Goal: Task Accomplishment & Management: Complete application form

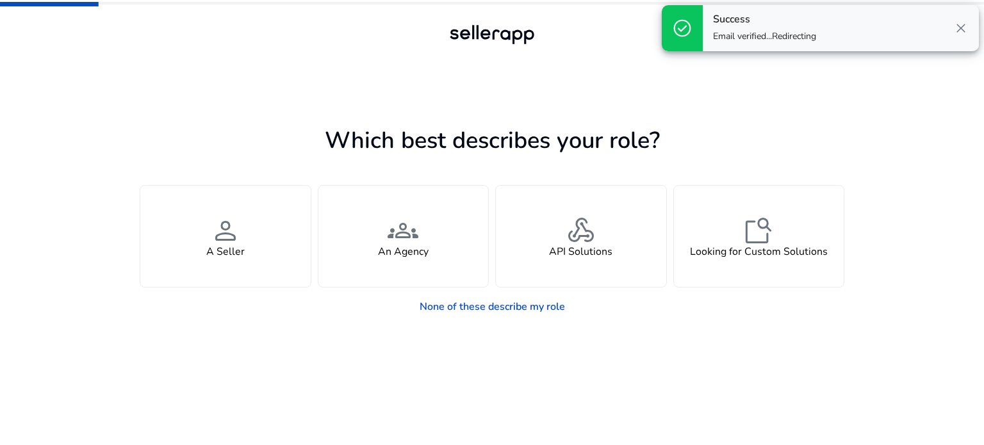
click at [961, 22] on span "close" at bounding box center [960, 28] width 15 height 15
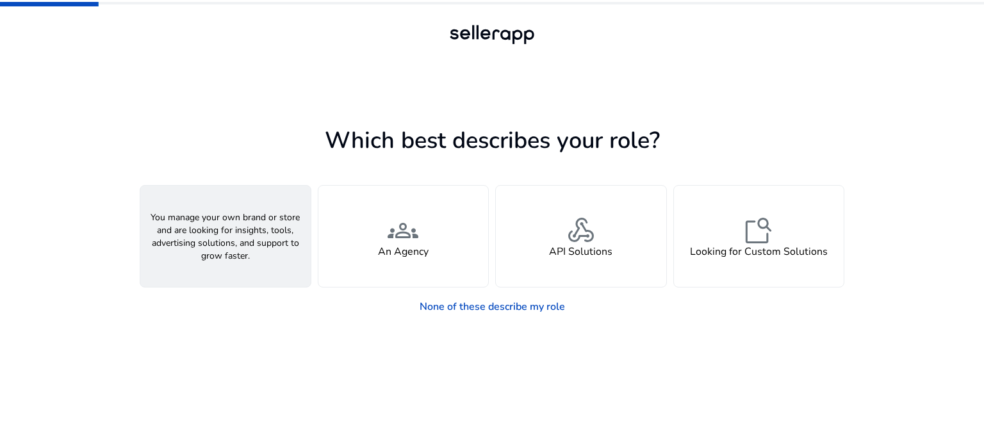
click at [254, 249] on div "person A Seller" at bounding box center [225, 236] width 170 height 101
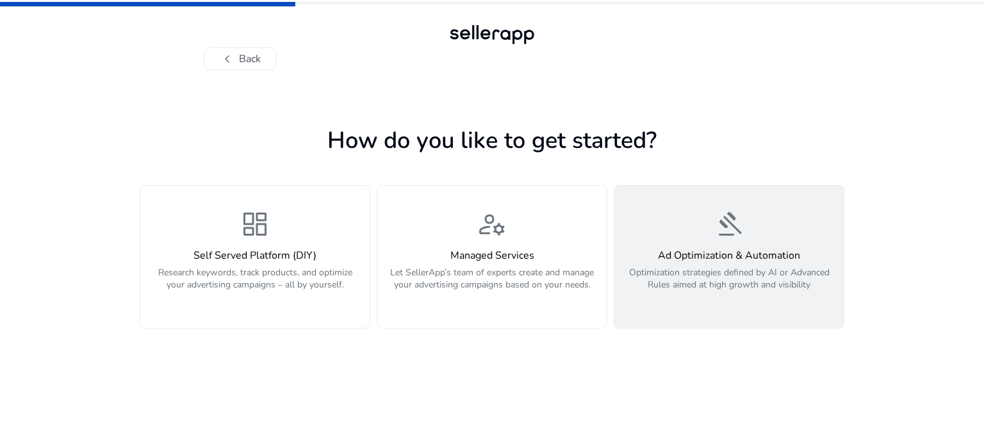
click at [728, 300] on p "Optimization strategies defined by AI or Advanced Rules aimed at high growth an…" at bounding box center [729, 286] width 214 height 38
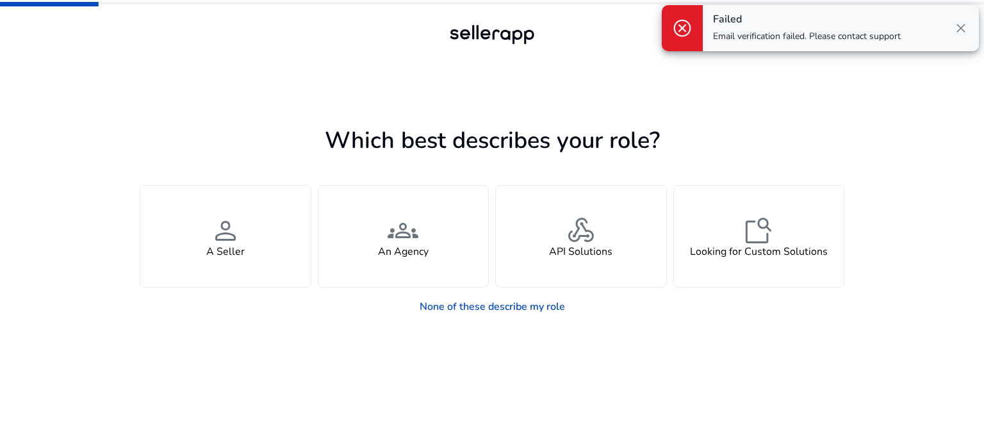
click at [962, 25] on span "close" at bounding box center [960, 28] width 15 height 15
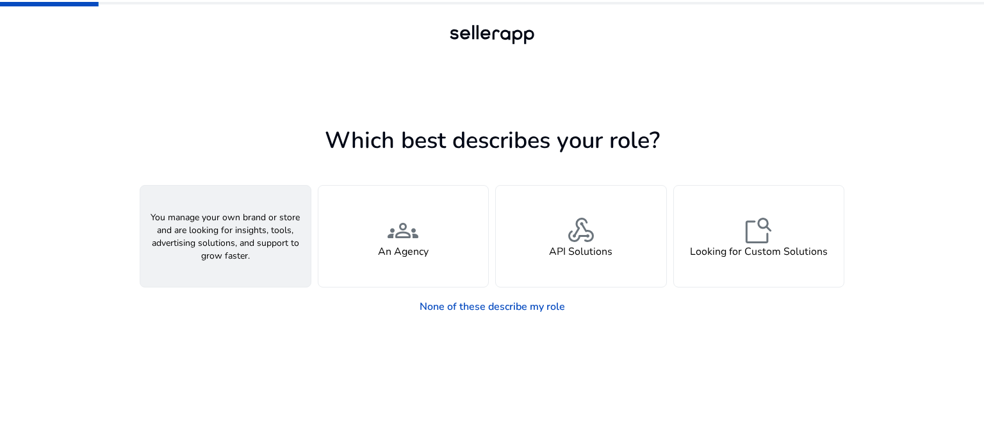
click at [218, 241] on span "person" at bounding box center [225, 230] width 31 height 31
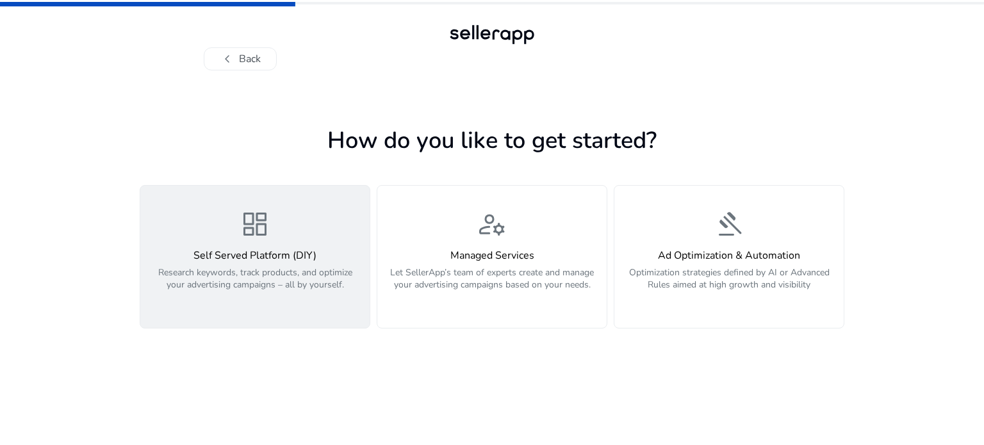
click at [228, 239] on div "dashboard Self Served Platform (DIY) Research keywords, track products, and opt…" at bounding box center [255, 257] width 214 height 96
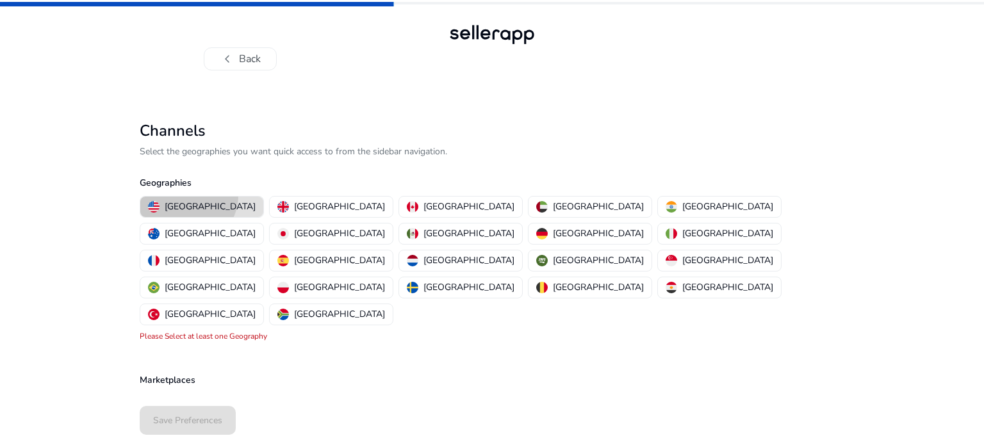
click at [187, 197] on button "[GEOGRAPHIC_DATA]" at bounding box center [201, 207] width 123 height 21
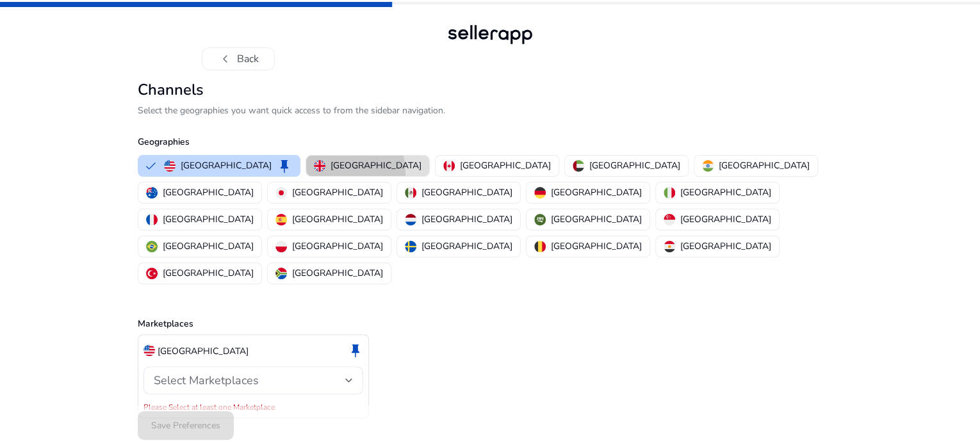
click at [306, 176] on button "[GEOGRAPHIC_DATA]" at bounding box center [367, 166] width 123 height 21
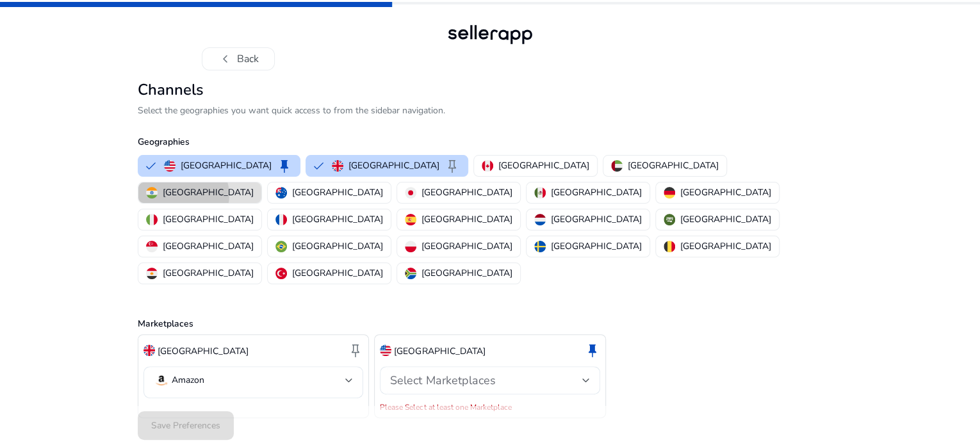
click at [261, 203] on button "[GEOGRAPHIC_DATA]" at bounding box center [199, 193] width 123 height 21
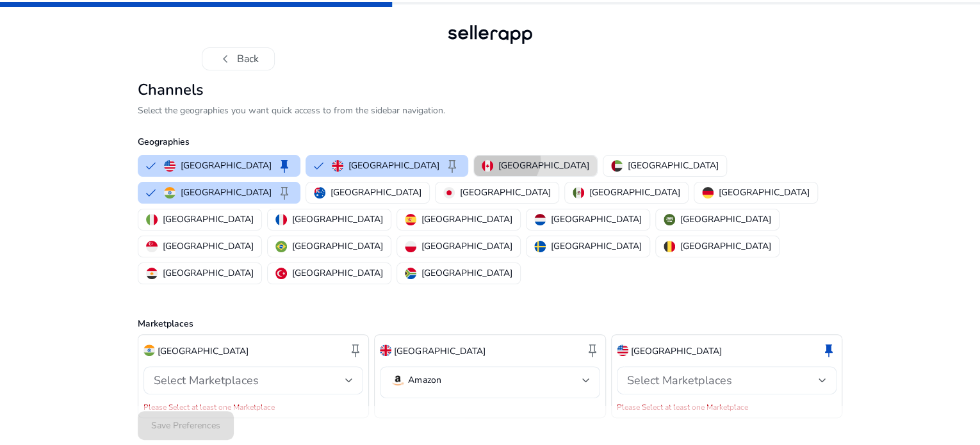
click at [498, 172] on p "[GEOGRAPHIC_DATA]" at bounding box center [543, 165] width 91 height 13
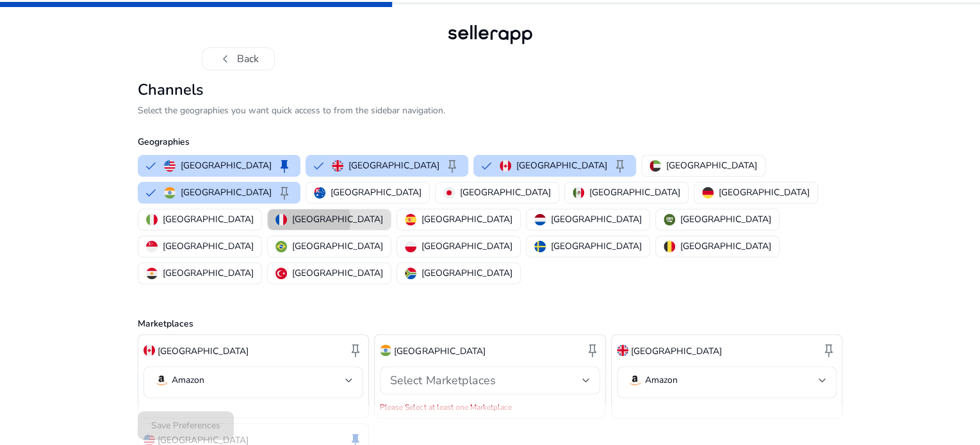
click at [383, 226] on p "[GEOGRAPHIC_DATA]" at bounding box center [337, 219] width 91 height 13
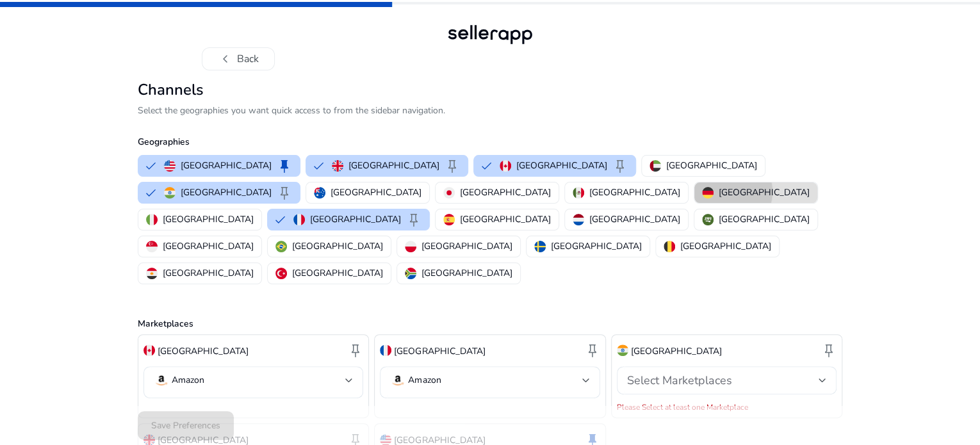
click at [719, 199] on p "[GEOGRAPHIC_DATA]" at bounding box center [764, 192] width 91 height 13
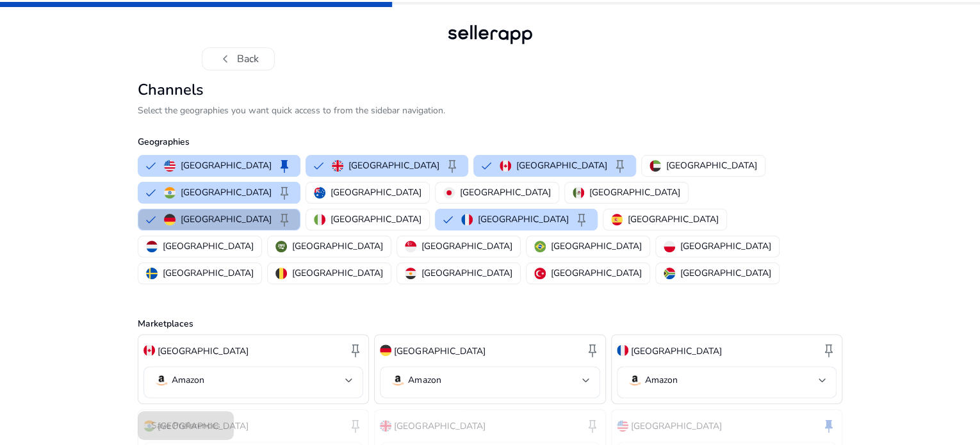
scroll to position [83, 0]
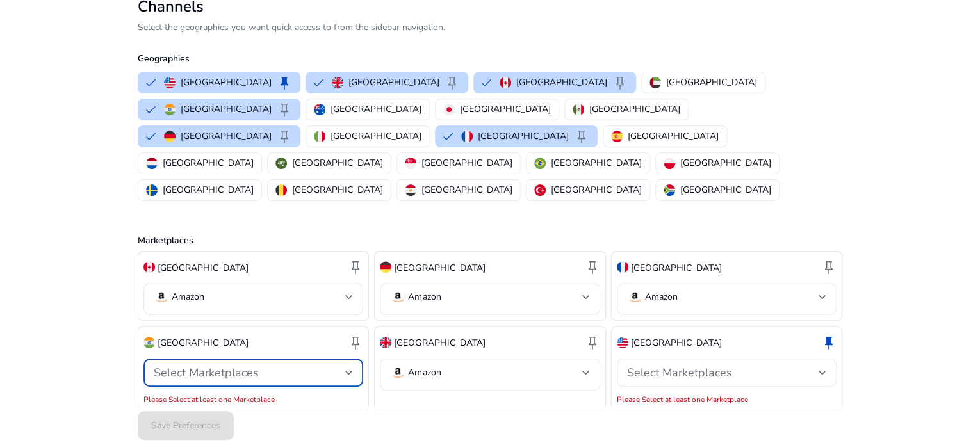
click at [347, 370] on div at bounding box center [349, 372] width 8 height 5
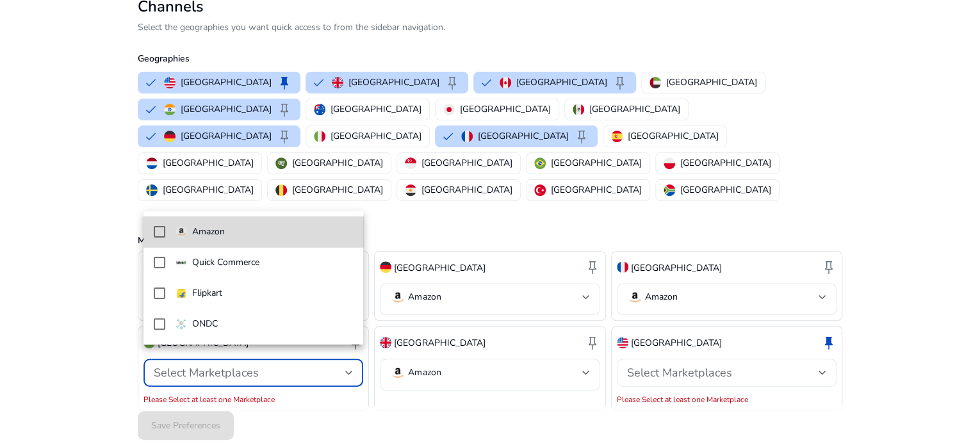
click at [281, 240] on mat-option "Amazon" at bounding box center [254, 232] width 220 height 31
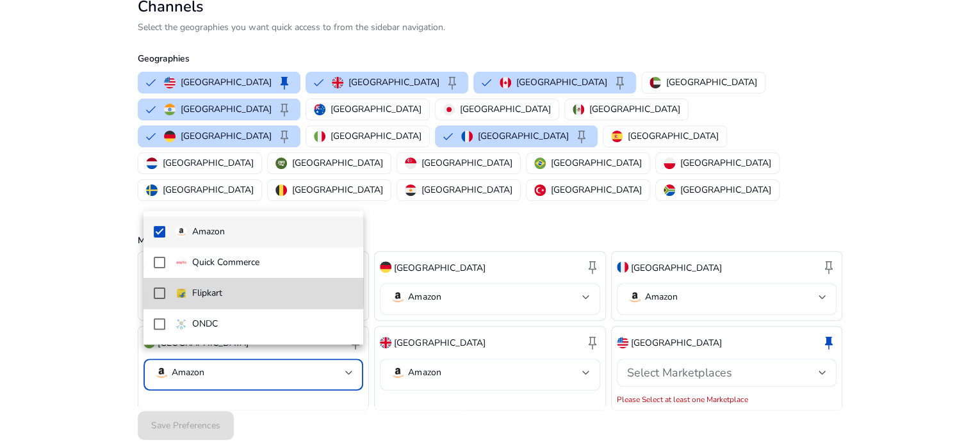
click at [205, 289] on p "Flipkart" at bounding box center [207, 293] width 30 height 14
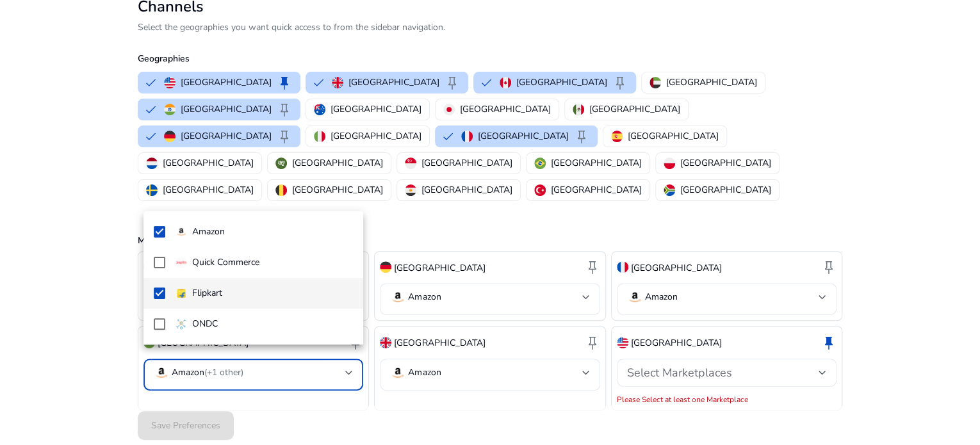
click at [477, 407] on div at bounding box center [490, 222] width 980 height 445
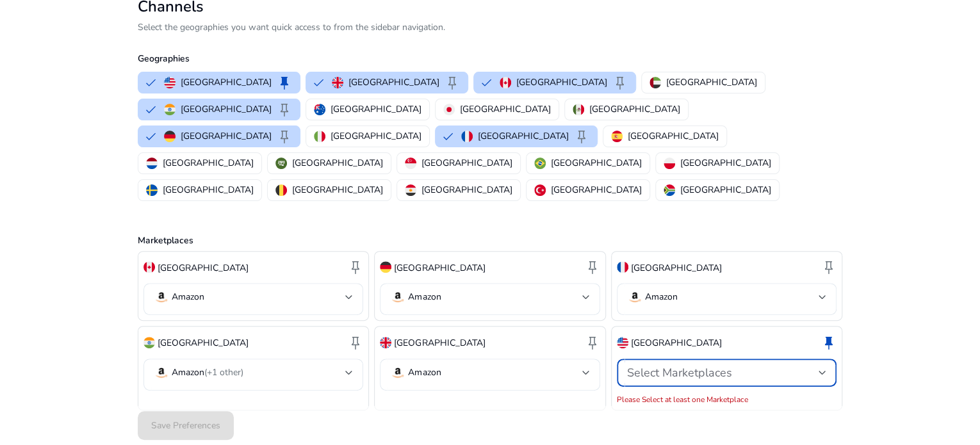
click at [740, 366] on div "Select Marketplaces" at bounding box center [723, 373] width 192 height 14
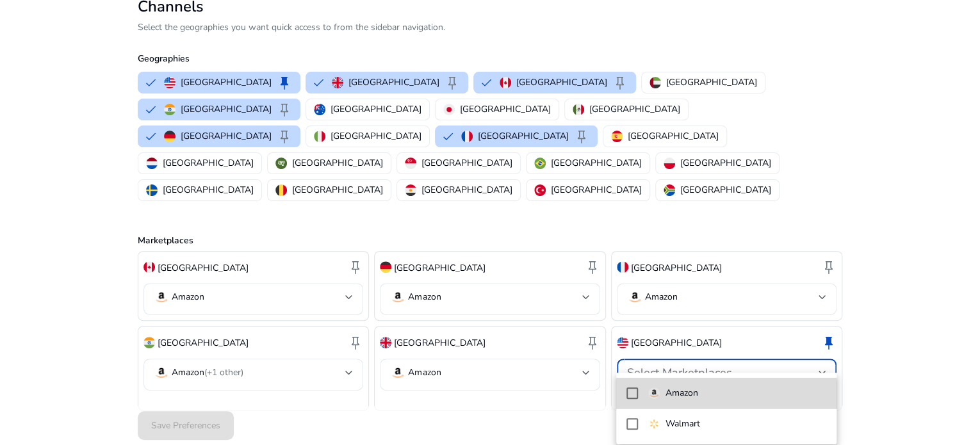
click at [696, 397] on p "Amazon" at bounding box center [681, 393] width 33 height 14
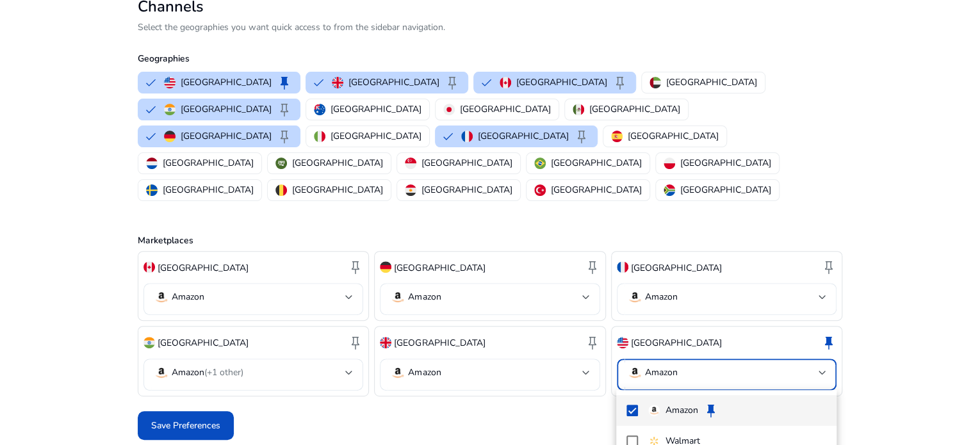
scroll to position [69, 0]
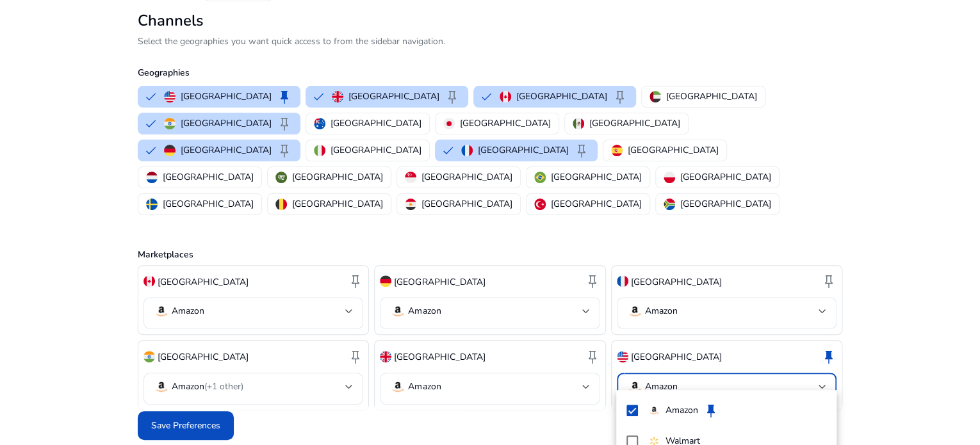
click at [215, 421] on div at bounding box center [490, 222] width 980 height 445
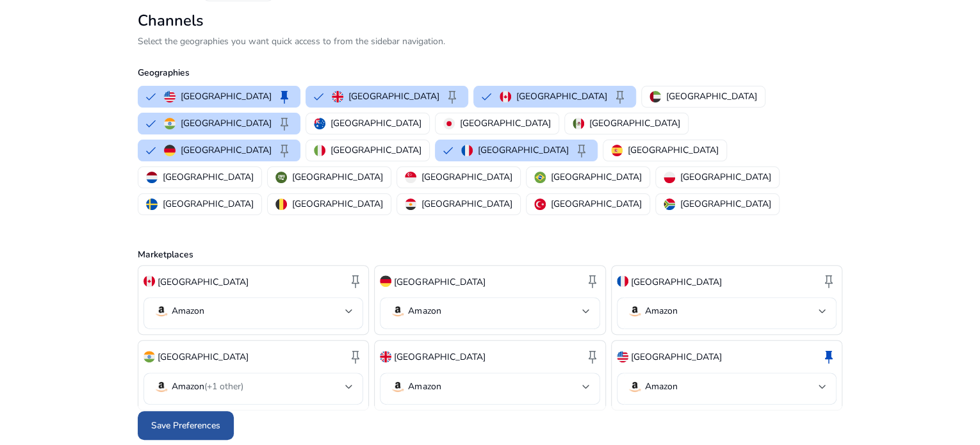
click at [195, 422] on span "Save Preferences" at bounding box center [185, 425] width 69 height 13
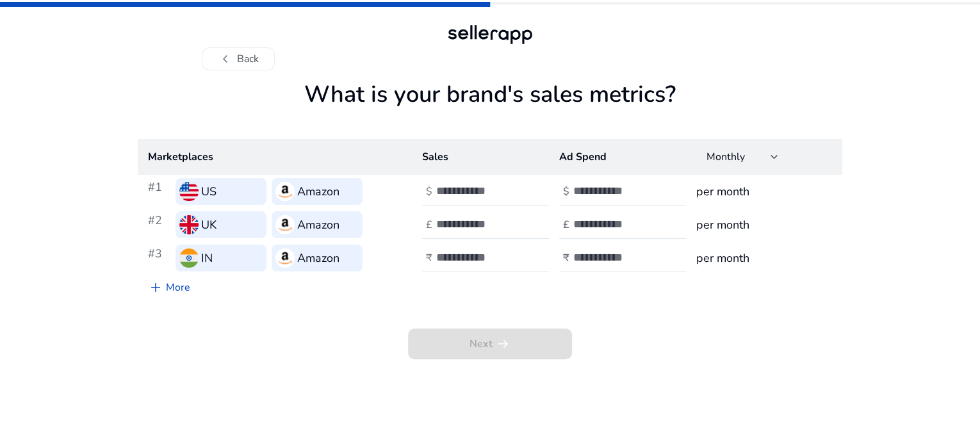
scroll to position [0, 0]
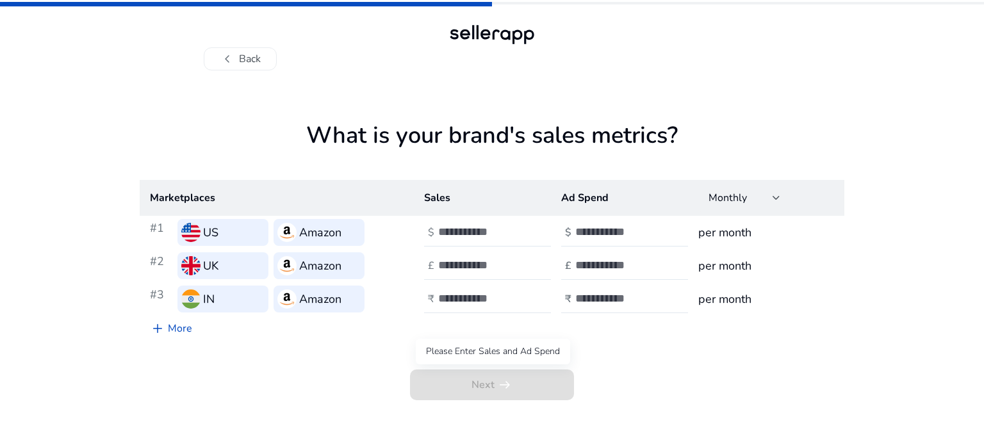
click at [475, 399] on span "Next arrow_right_alt" at bounding box center [492, 385] width 164 height 31
click at [482, 235] on input "number" at bounding box center [481, 232] width 86 height 14
type input "*"
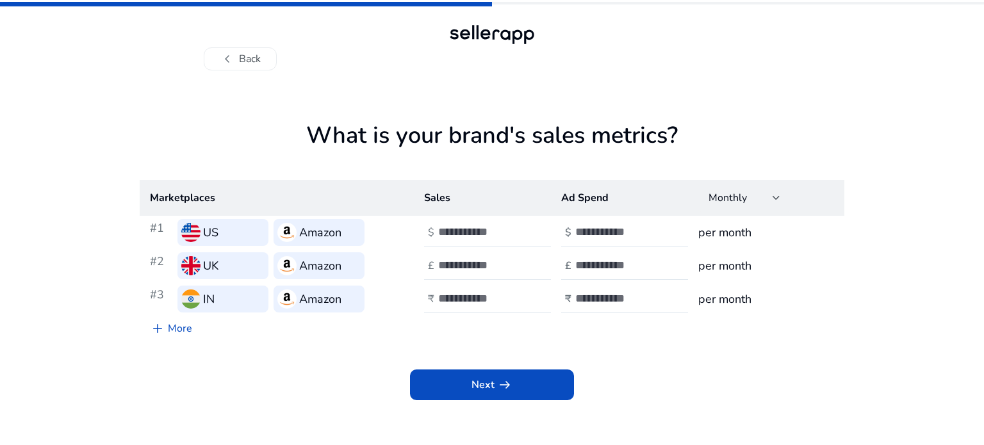
click at [456, 252] on div at bounding box center [495, 266] width 115 height 28
type input "*"
click at [443, 302] on input "number" at bounding box center [481, 299] width 86 height 14
type input "*"
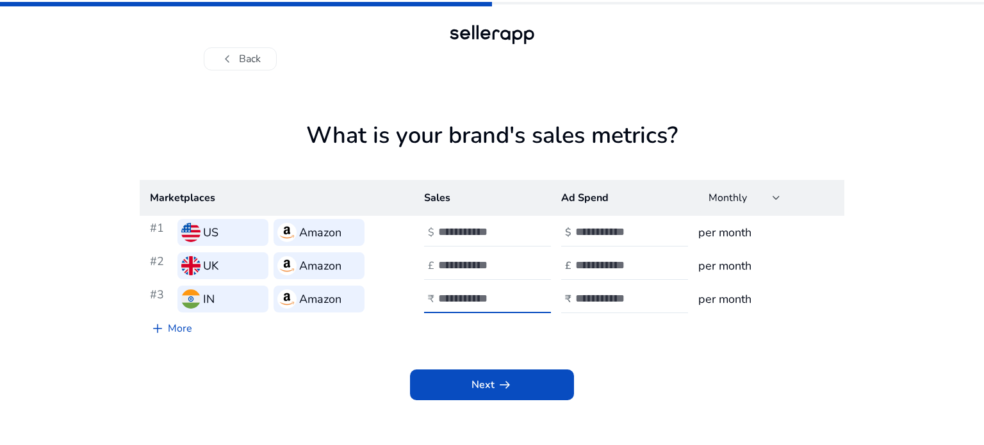
click at [444, 302] on input "number" at bounding box center [481, 299] width 86 height 14
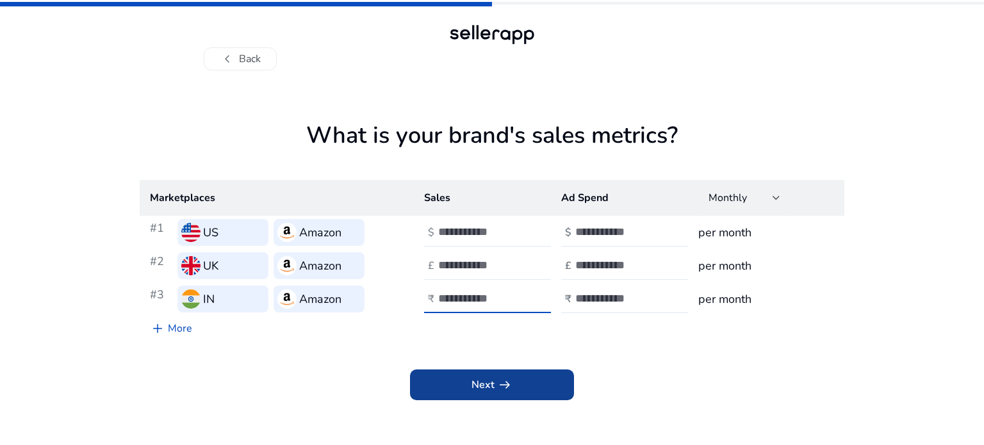
type input "*"
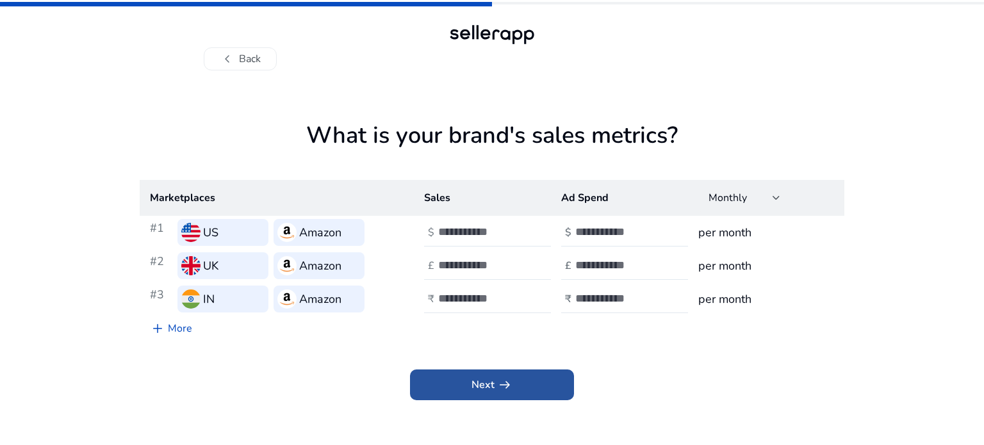
click at [500, 386] on span "arrow_right_alt" at bounding box center [504, 384] width 15 height 15
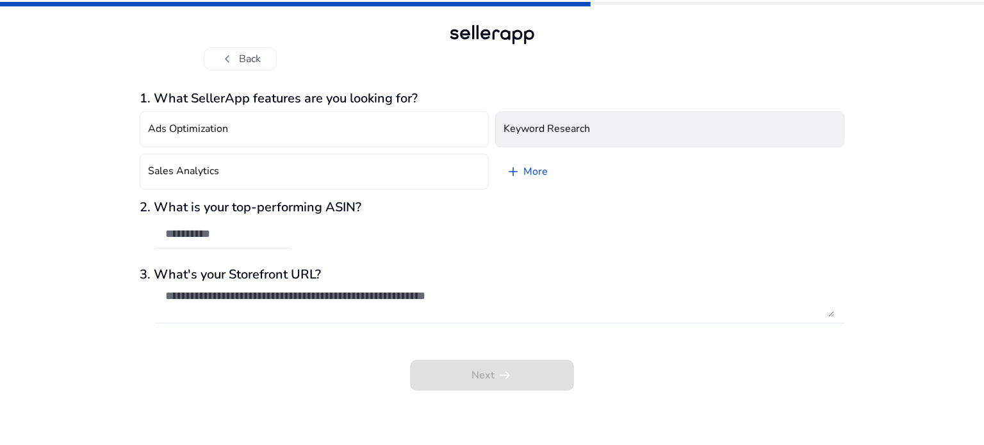
click at [566, 128] on h4 "Keyword Research" at bounding box center [547, 129] width 86 height 12
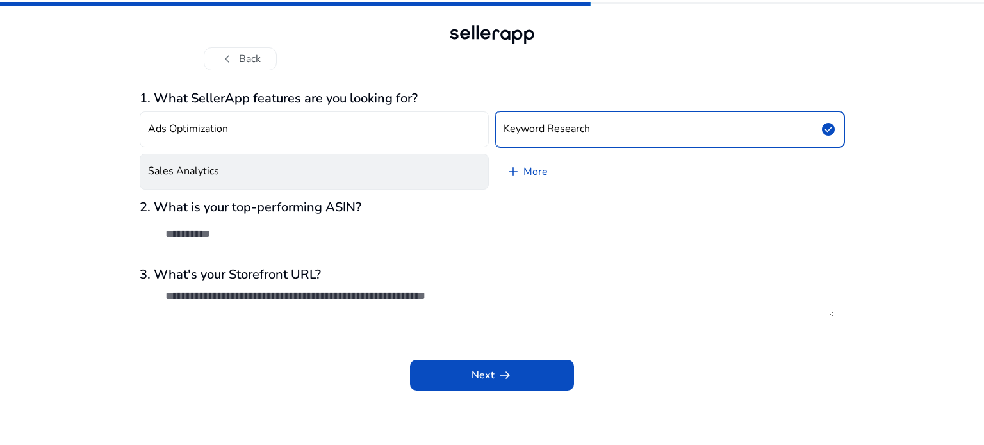
click at [358, 169] on button "Sales Analytics" at bounding box center [314, 172] width 349 height 36
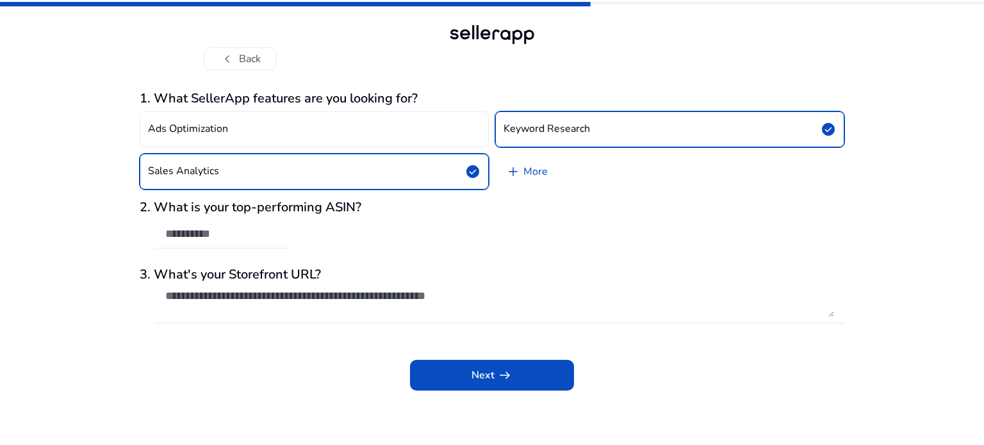
click at [228, 241] on div at bounding box center [222, 234] width 115 height 28
paste input "**********"
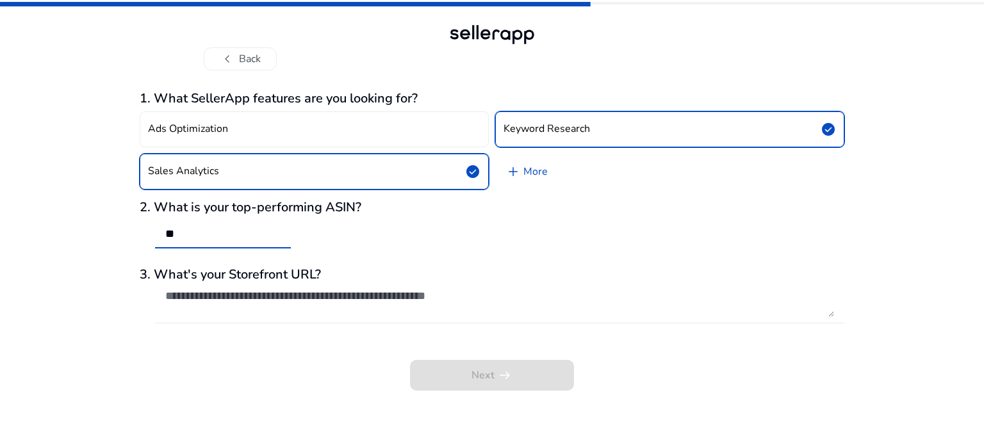
type input "*"
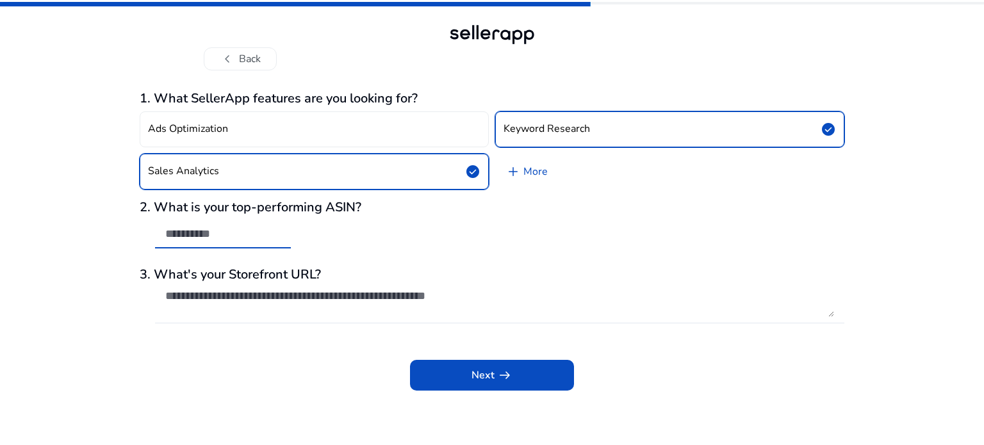
paste input "**********"
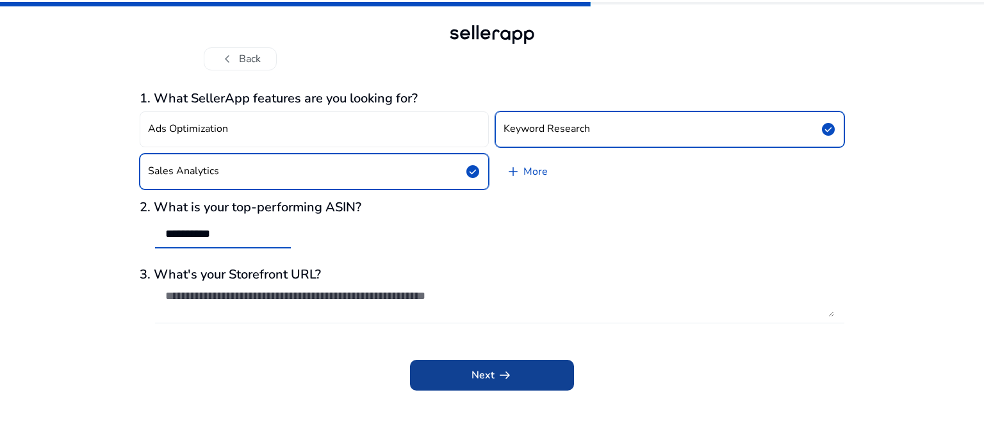
type input "**********"
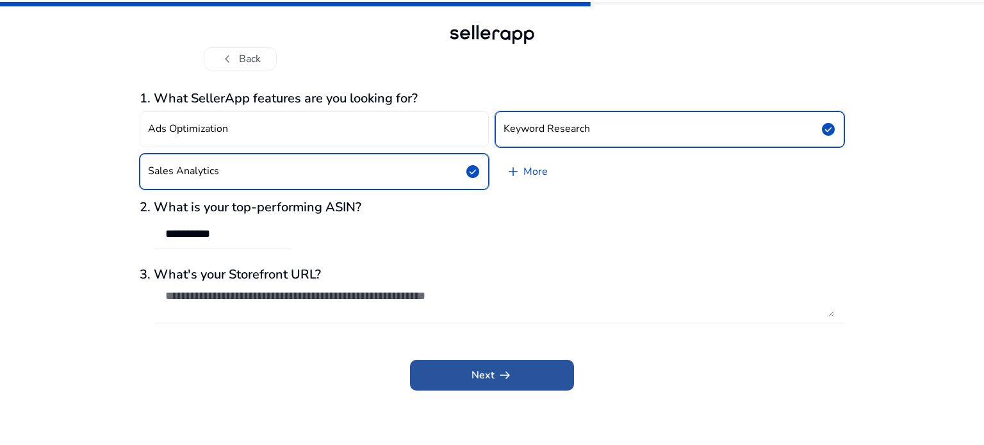
click at [482, 370] on span "Next arrow_right_alt" at bounding box center [492, 375] width 41 height 15
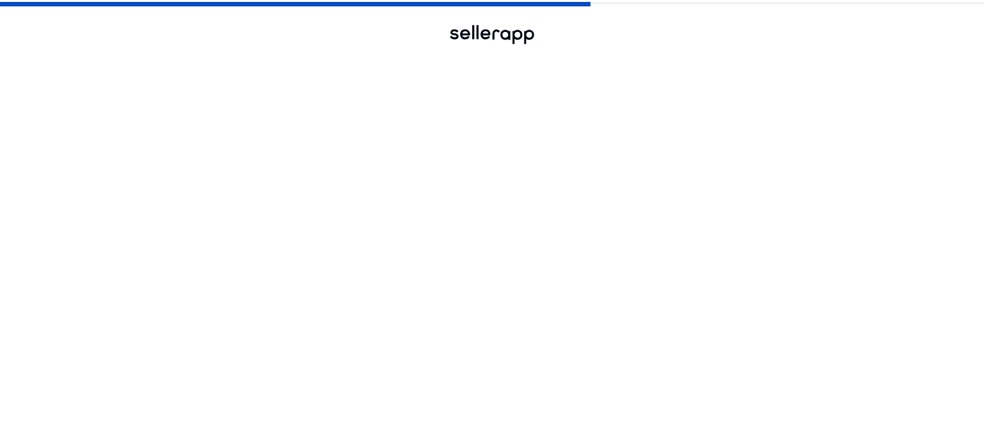
click at [482, 373] on div "Next arrow_right_alt" at bounding box center [492, 397] width 705 height 49
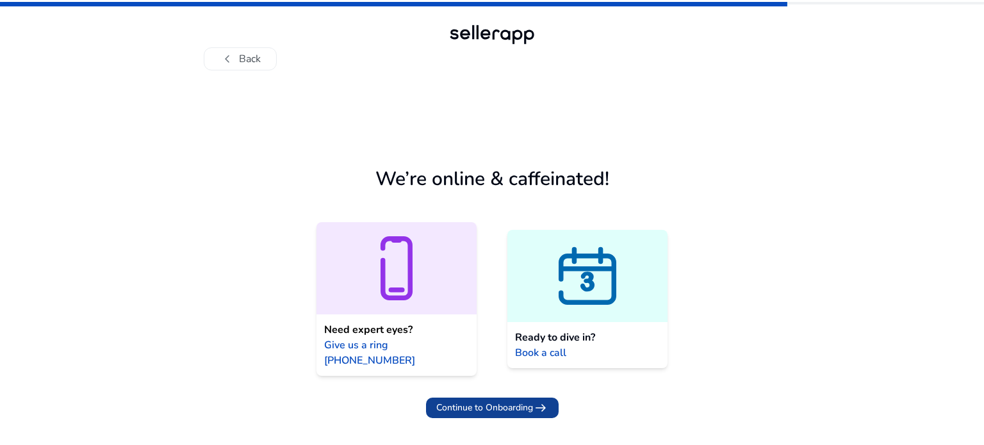
click at [507, 401] on span "Continue to Onboarding" at bounding box center [484, 407] width 97 height 13
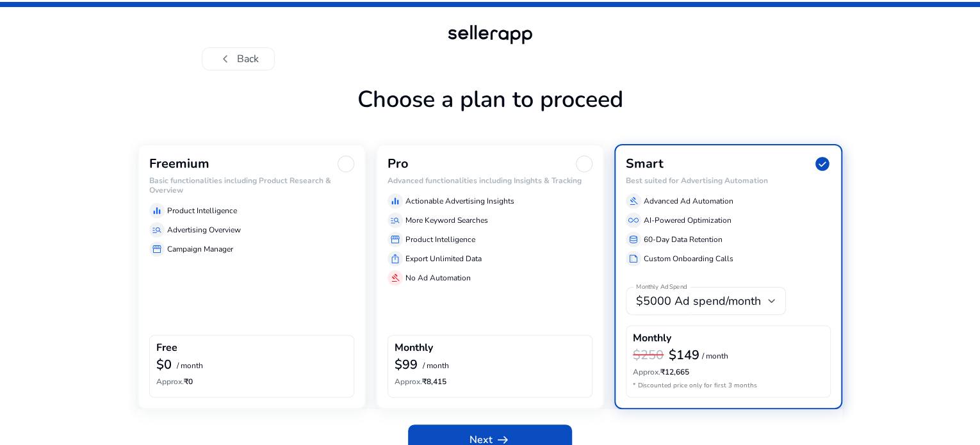
scroll to position [60, 0]
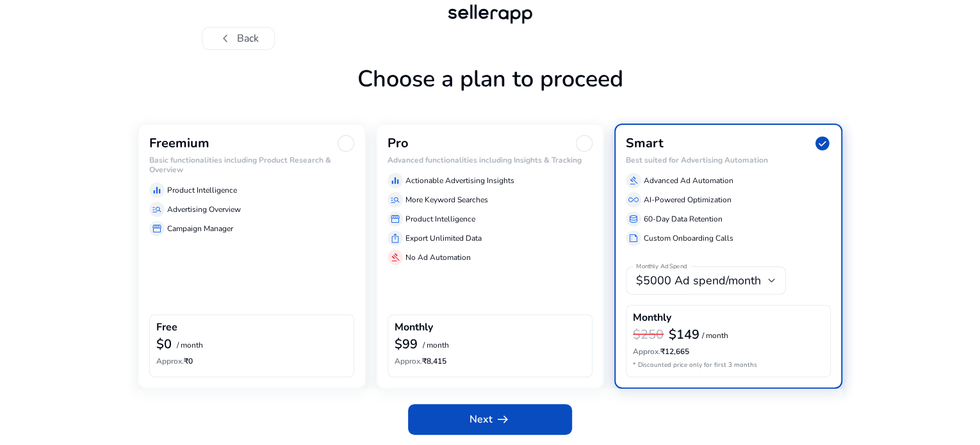
click at [199, 299] on div "Freemium Basic functionalities including Product Research & Overview equalizer …" at bounding box center [252, 256] width 228 height 265
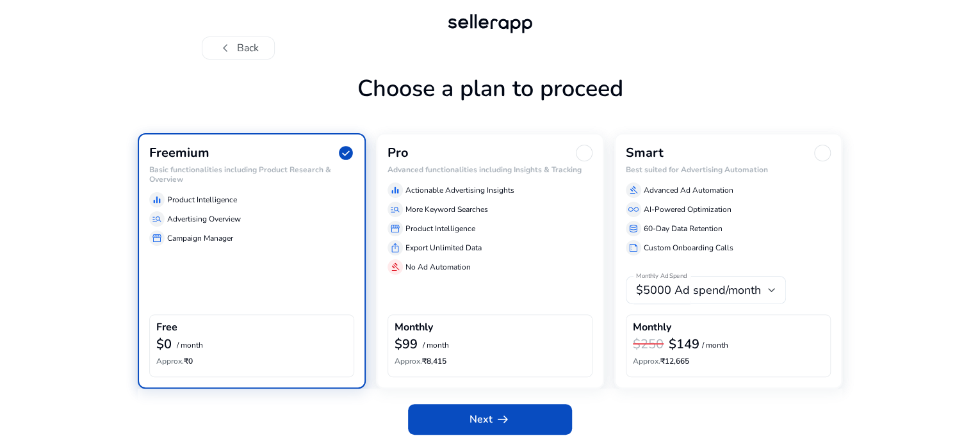
scroll to position [51, 0]
click at [199, 331] on div "Free" at bounding box center [251, 329] width 191 height 15
click at [256, 229] on div "equalizer Product Intelligence manage_search Advertising Overview storefront Ca…" at bounding box center [251, 216] width 205 height 59
click at [516, 420] on span at bounding box center [490, 419] width 164 height 31
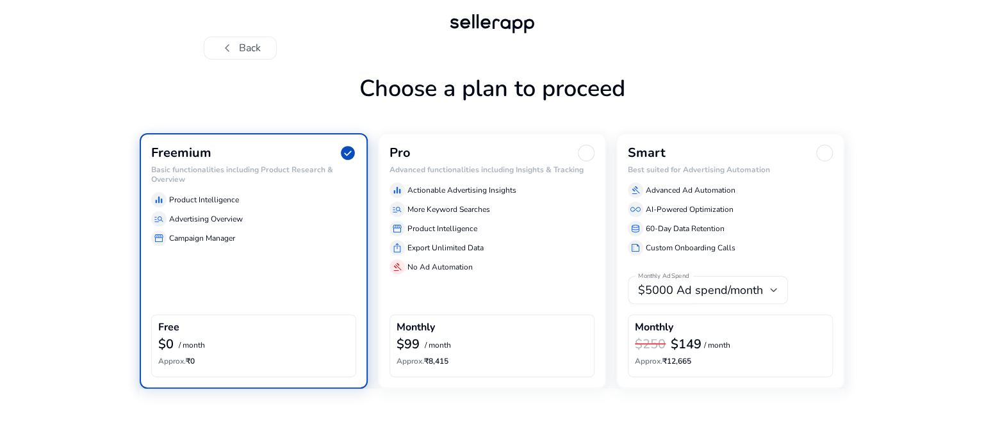
scroll to position [0, 0]
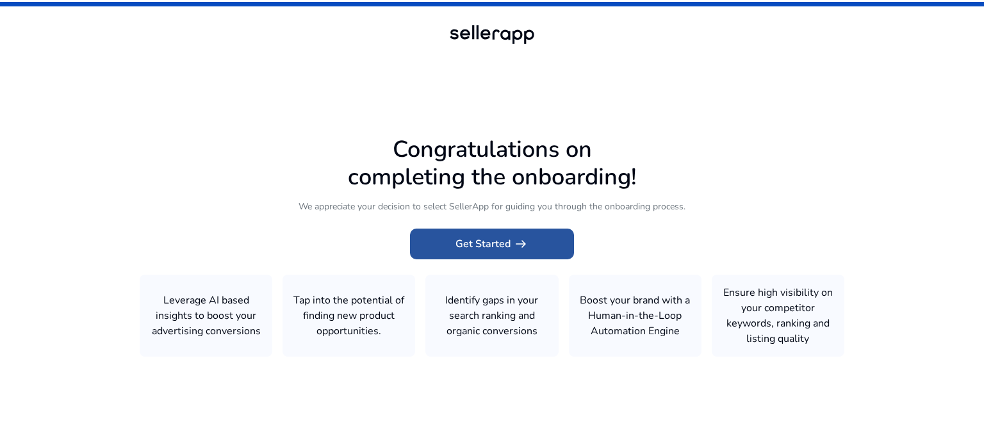
click at [472, 246] on span "Get Started arrow_right_alt" at bounding box center [492, 243] width 73 height 15
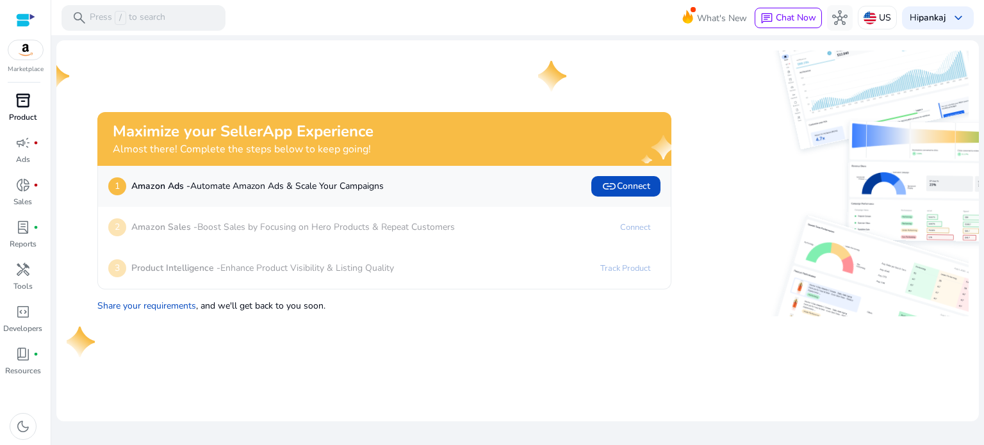
click at [25, 100] on span "inventory_2" at bounding box center [22, 100] width 15 height 15
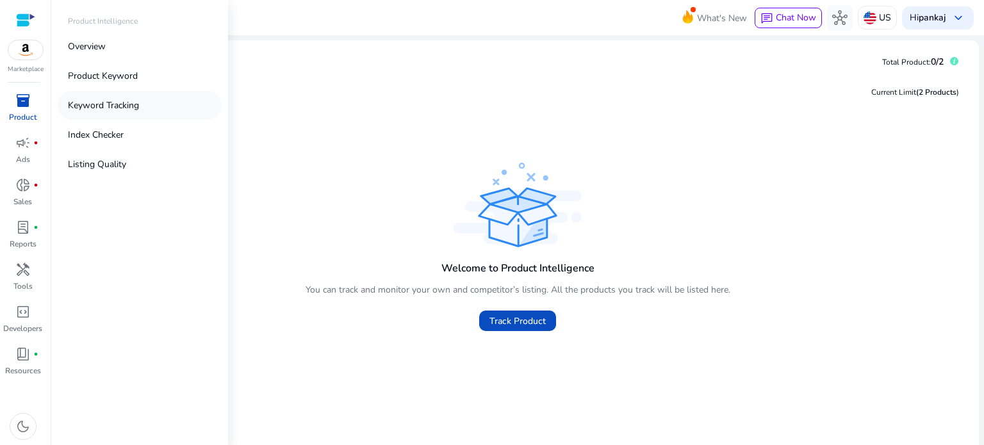
click at [102, 106] on p "Keyword Tracking" at bounding box center [103, 105] width 71 height 13
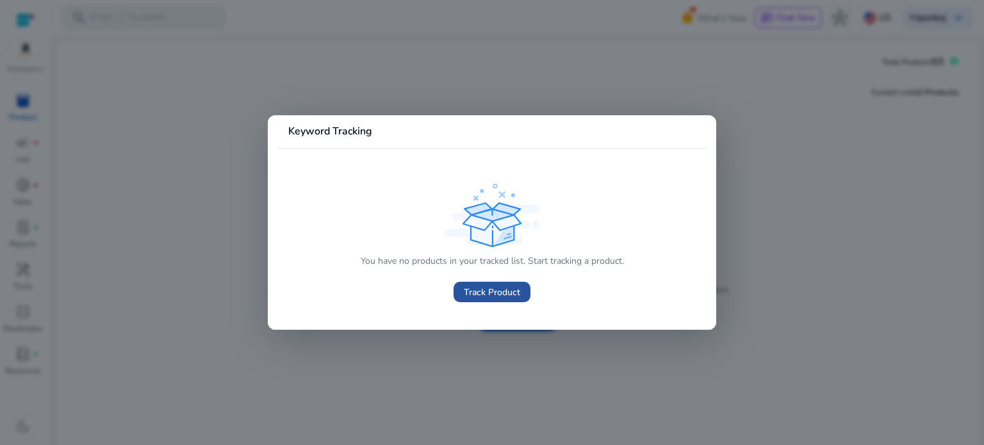
click at [496, 295] on span "Track Product" at bounding box center [492, 292] width 56 height 13
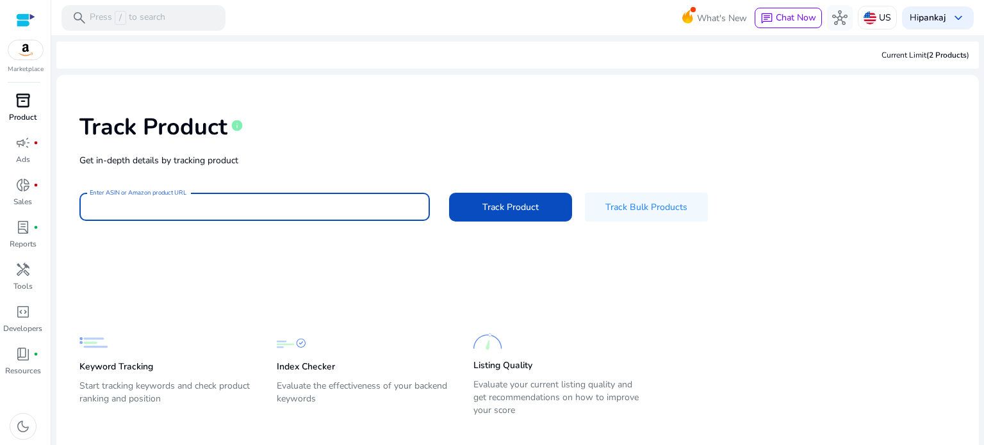
click at [288, 202] on input "Enter ASIN or Amazon product URL" at bounding box center [255, 207] width 330 height 14
paste input "**********"
type input "**********"
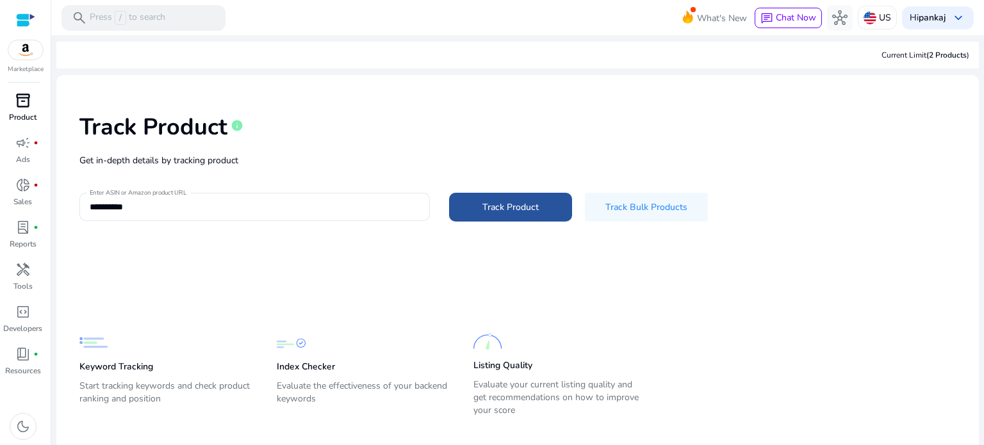
click at [526, 214] on span at bounding box center [510, 207] width 123 height 31
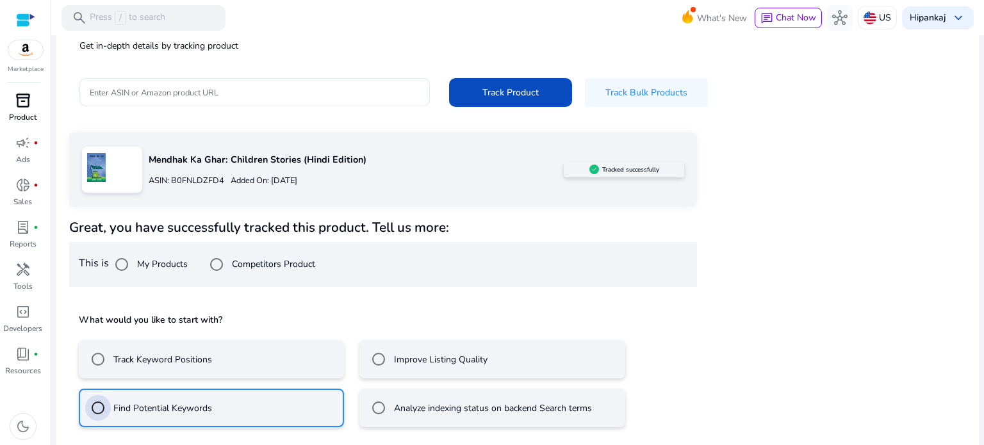
scroll to position [172, 0]
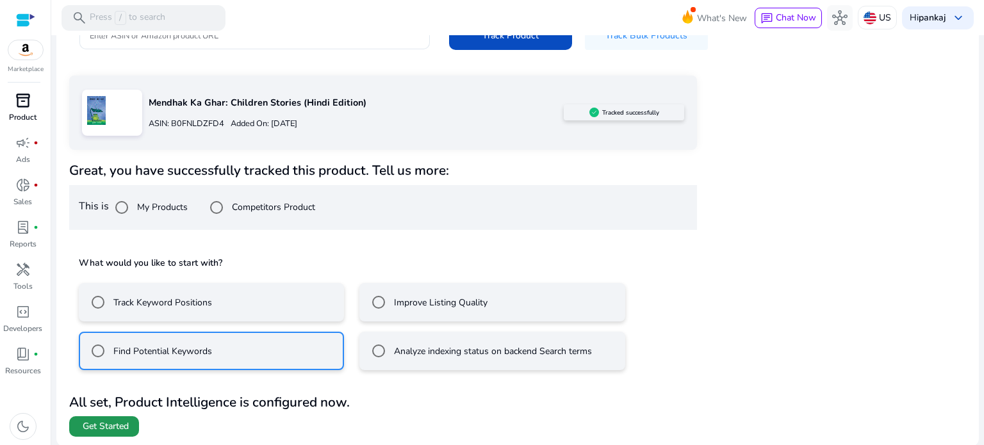
click at [120, 421] on span "Get Started" at bounding box center [106, 426] width 46 height 13
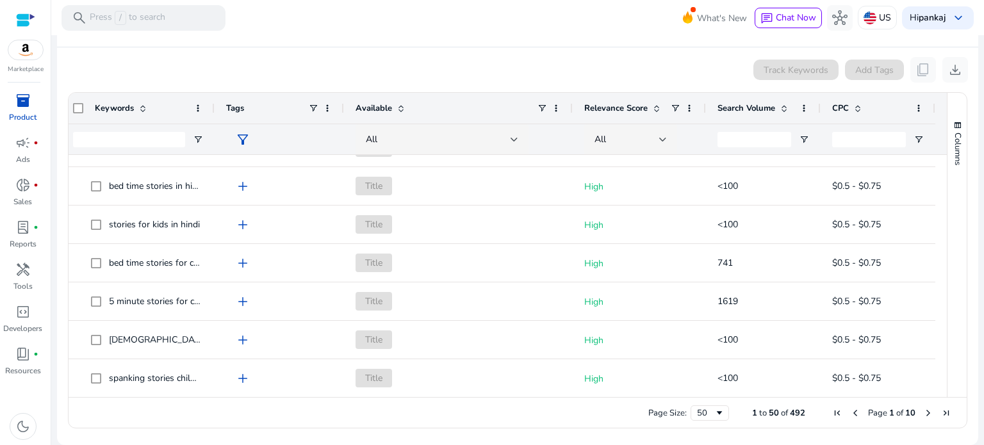
click at [925, 411] on span "Next Page" at bounding box center [928, 413] width 10 height 10
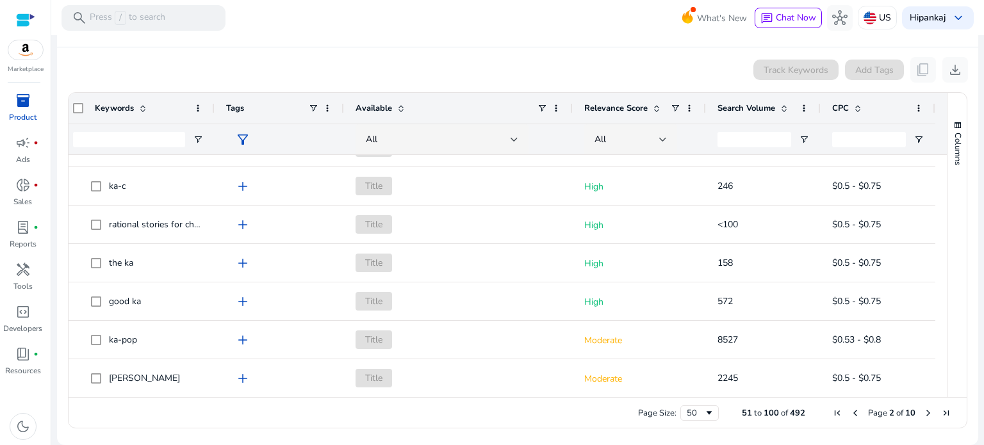
click at [923, 409] on span "Next Page" at bounding box center [928, 413] width 10 height 10
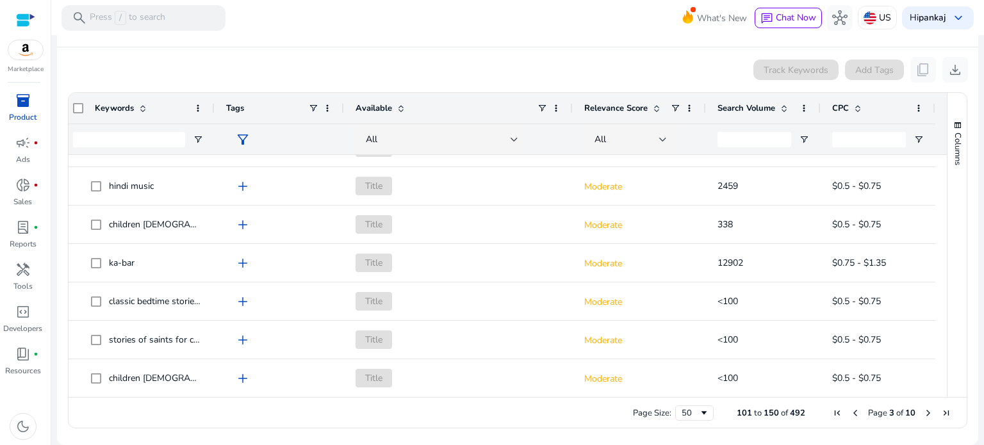
click at [843, 411] on span "Page 3 of 10" at bounding box center [891, 413] width 127 height 12
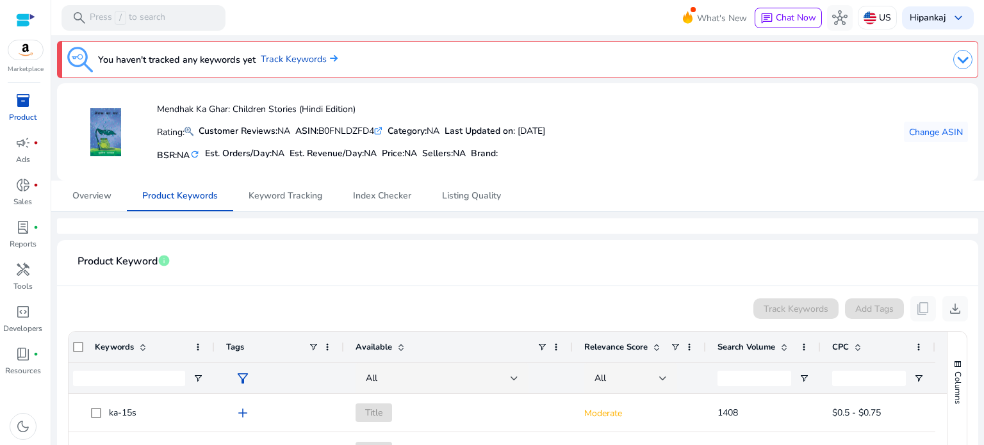
click at [963, 60] on img at bounding box center [962, 59] width 19 height 19
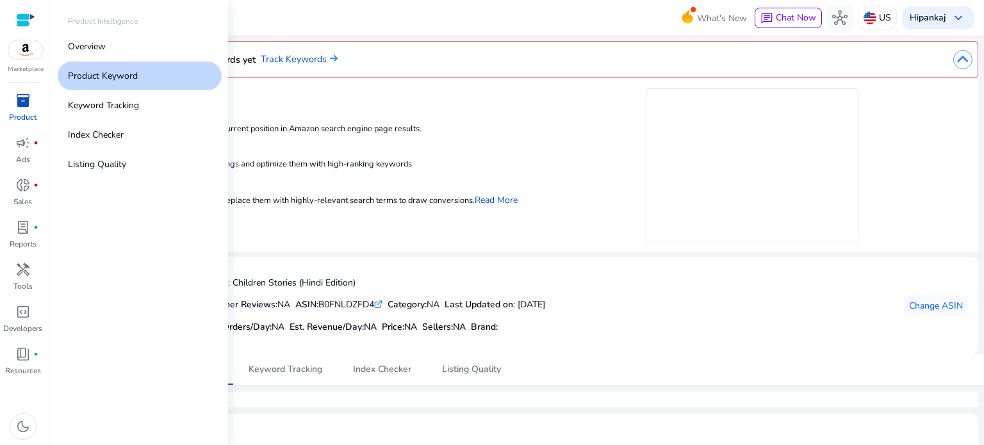
click at [22, 65] on p "Marketplace" at bounding box center [26, 70] width 36 height 10
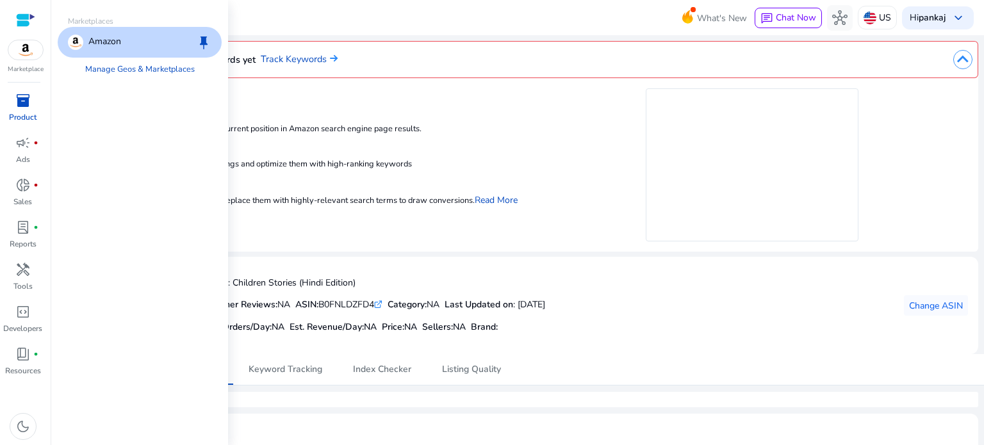
click at [27, 48] on img at bounding box center [25, 49] width 35 height 19
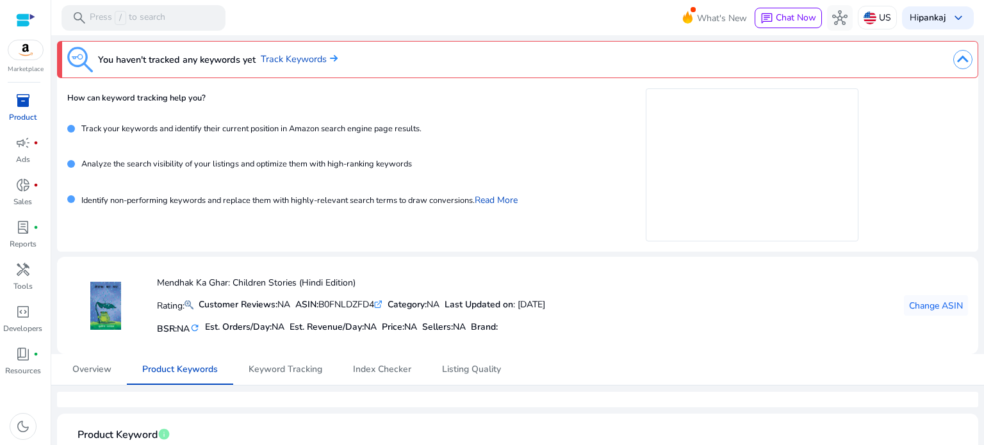
click at [41, 56] on img at bounding box center [25, 49] width 35 height 19
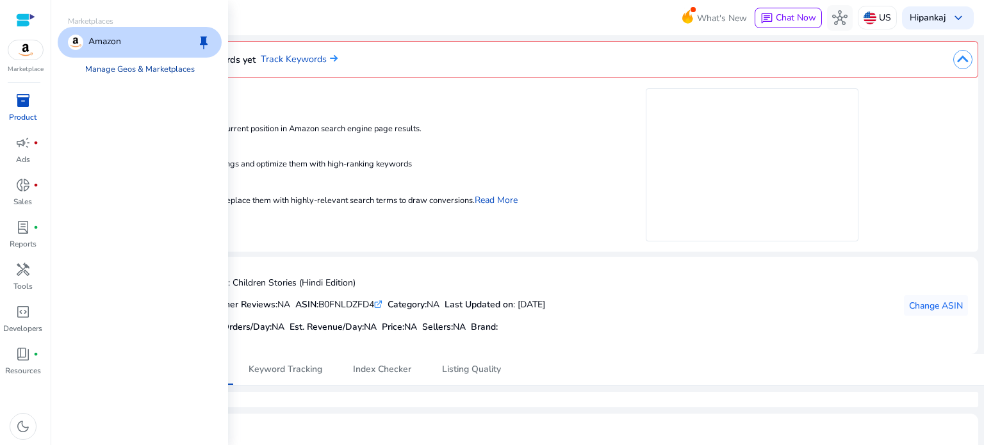
click at [140, 69] on link "Manage Geos & Marketplaces" at bounding box center [140, 69] width 130 height 23
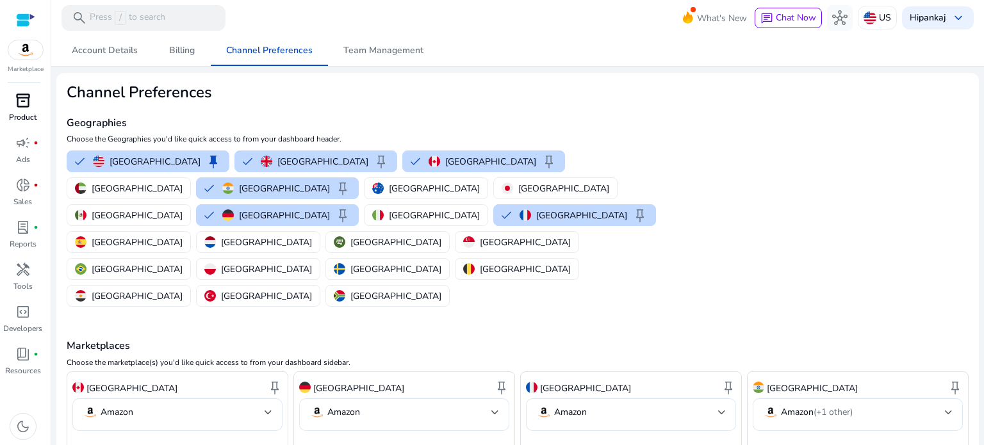
click at [21, 104] on span "inventory_2" at bounding box center [22, 100] width 15 height 15
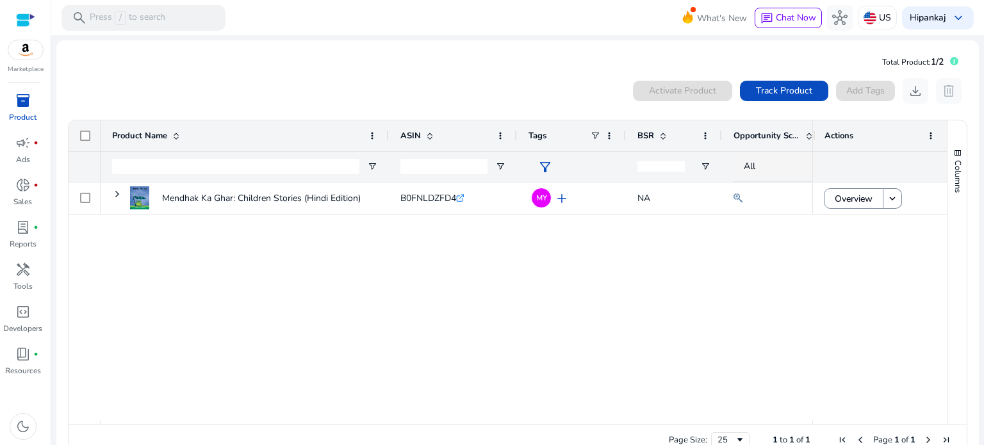
click at [28, 61] on div "Marketplace" at bounding box center [25, 37] width 51 height 74
click at [22, 95] on span "inventory_2" at bounding box center [22, 100] width 15 height 15
click at [167, 10] on div "search Press / to search" at bounding box center [144, 18] width 164 height 26
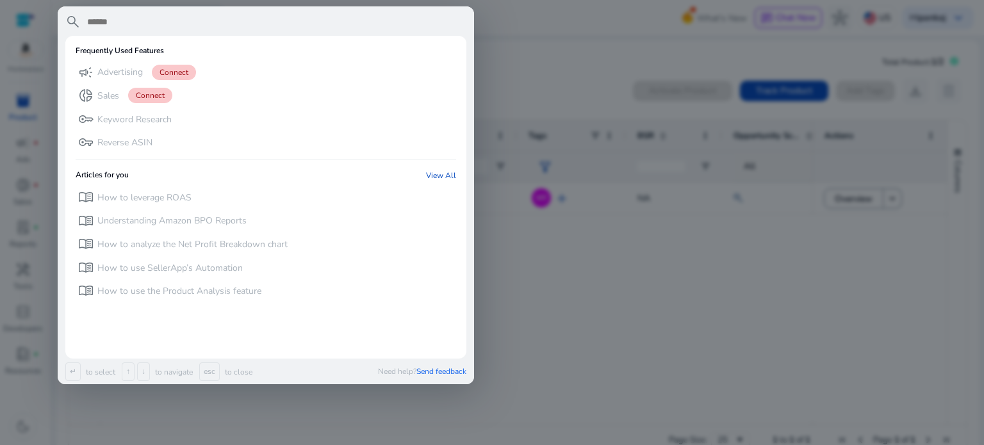
click at [158, 15] on input "text" at bounding box center [276, 21] width 381 height 15
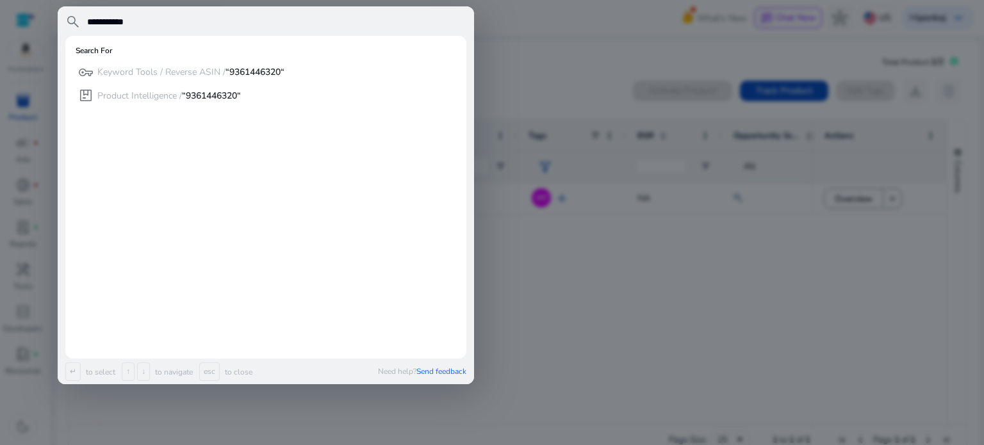
type input "**********"
click at [72, 27] on span "search" at bounding box center [72, 21] width 15 height 15
click at [572, 276] on div at bounding box center [492, 222] width 984 height 445
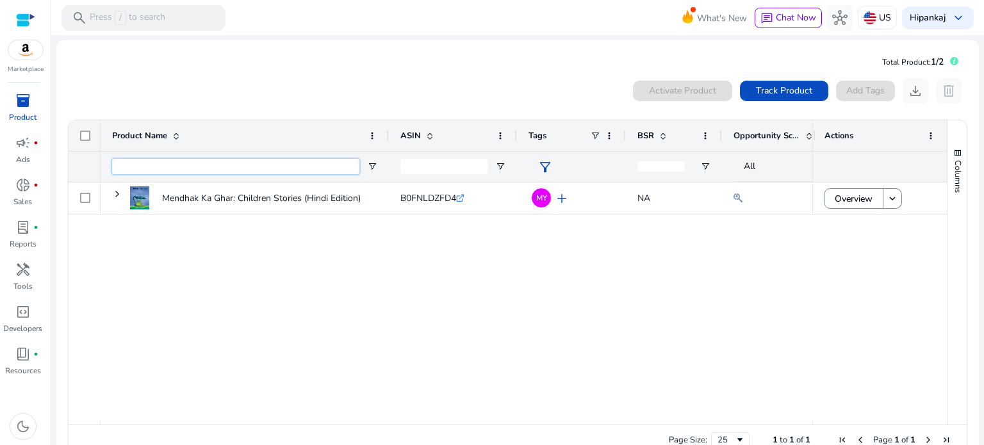
click at [193, 160] on input "Product Name Filter Input" at bounding box center [235, 166] width 247 height 15
paste input "**********"
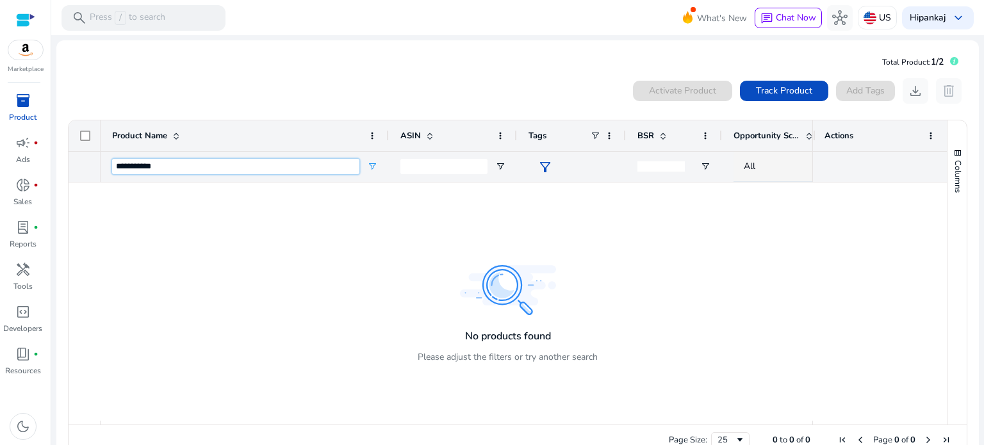
type input "**********"
click at [436, 171] on input "ASIN Filter Input" at bounding box center [443, 166] width 87 height 15
click at [224, 156] on div "**********" at bounding box center [235, 167] width 247 height 30
drag, startPoint x: 224, startPoint y: 156, endPoint x: 221, endPoint y: 165, distance: 10.1
click at [221, 165] on div "**********" at bounding box center [235, 167] width 247 height 30
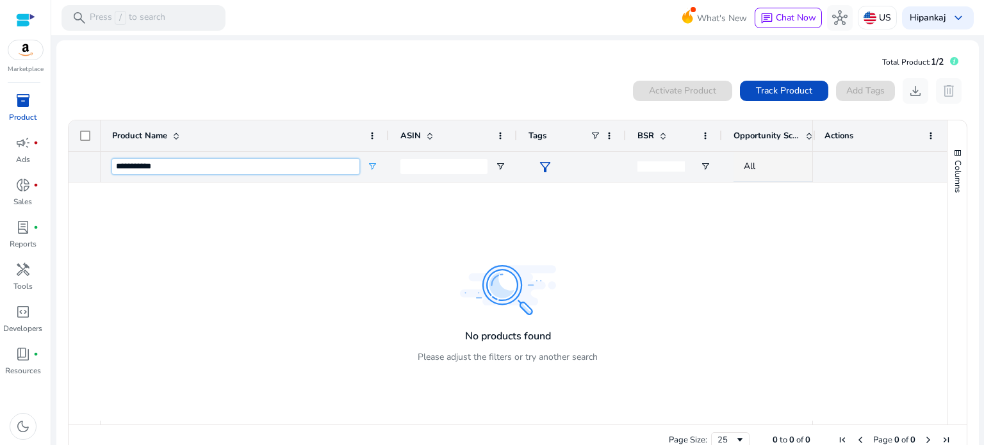
click at [221, 165] on input "**********" at bounding box center [235, 166] width 247 height 15
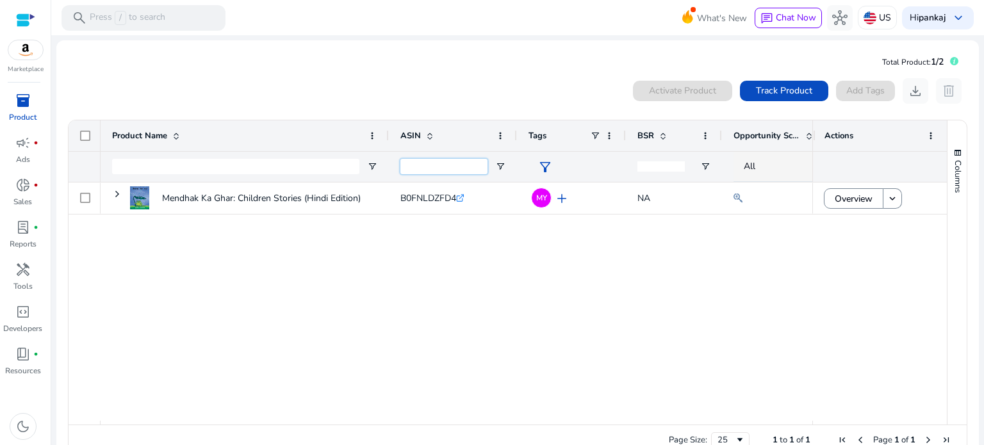
click at [459, 172] on input "ASIN Filter Input" at bounding box center [443, 166] width 87 height 15
paste input "**********"
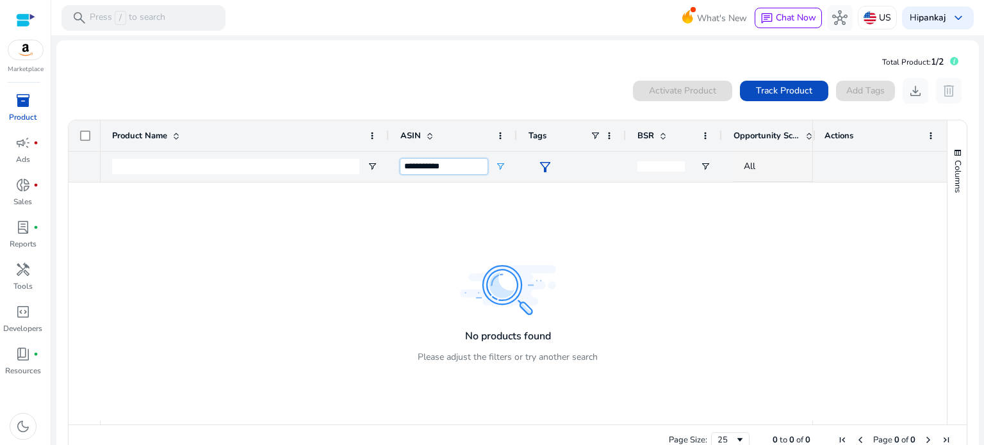
click at [431, 167] on input "**********" at bounding box center [443, 166] width 87 height 15
click at [481, 167] on input "**********" at bounding box center [443, 166] width 87 height 15
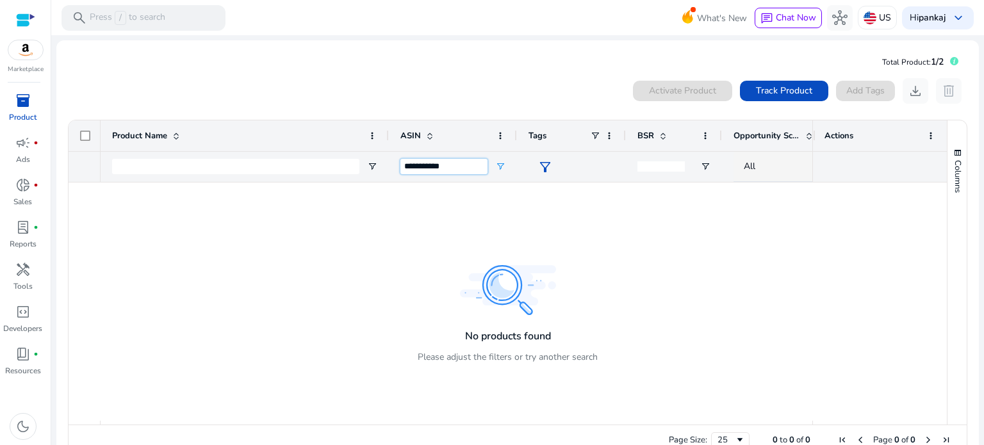
paste input "****"
type input "**********"
click at [791, 92] on span "Track Product" at bounding box center [784, 90] width 56 height 13
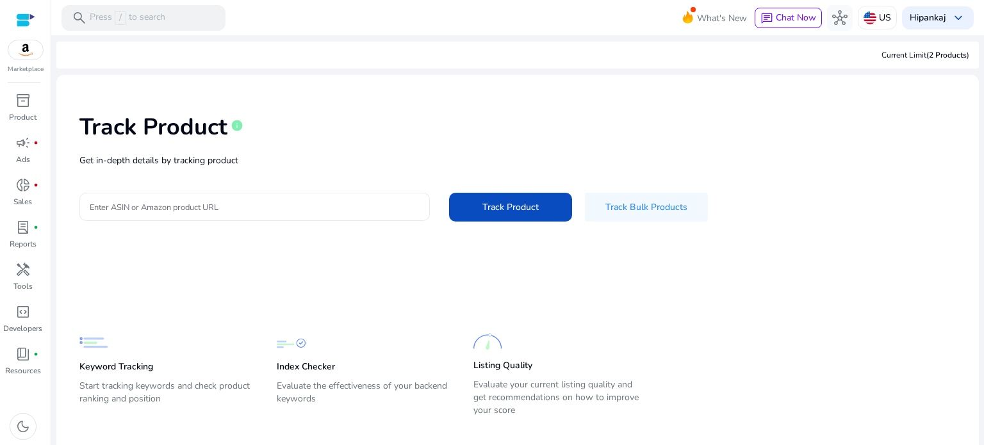
scroll to position [18, 0]
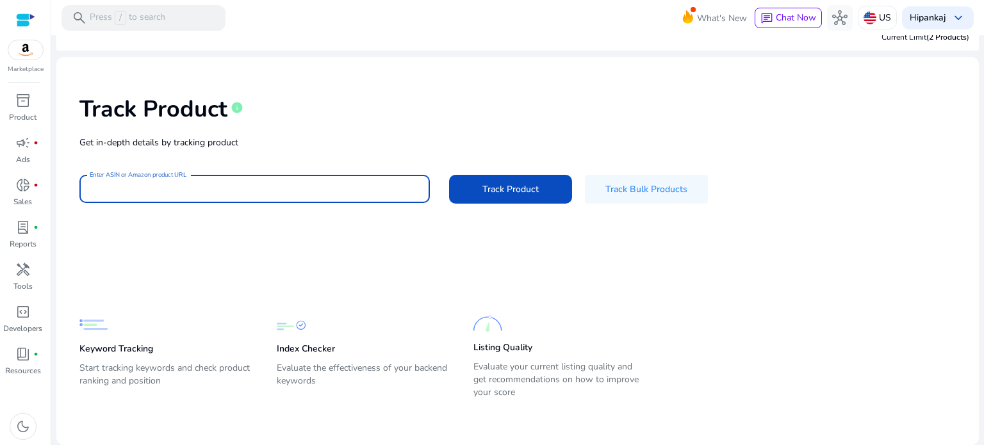
click at [226, 193] on input "Enter ASIN or Amazon product URL" at bounding box center [255, 189] width 330 height 14
paste input "**********"
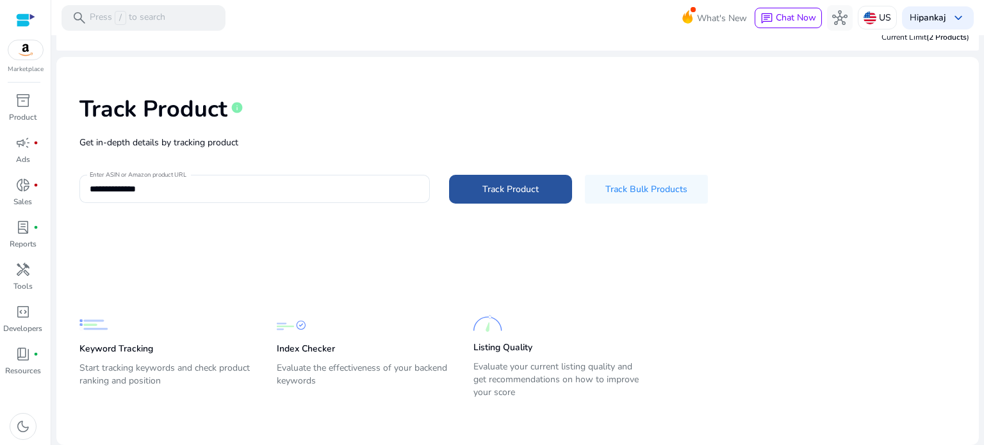
click at [506, 188] on span "Track Product" at bounding box center [510, 189] width 56 height 13
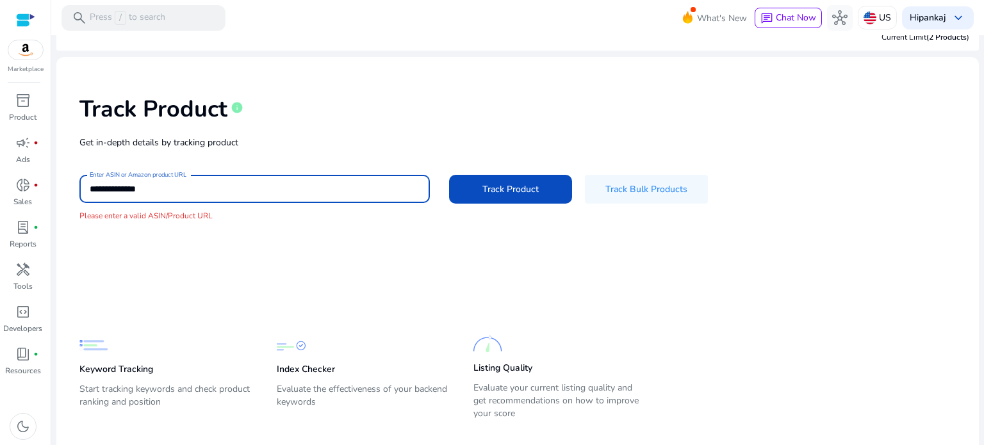
click at [110, 187] on input "**********" at bounding box center [255, 189] width 330 height 14
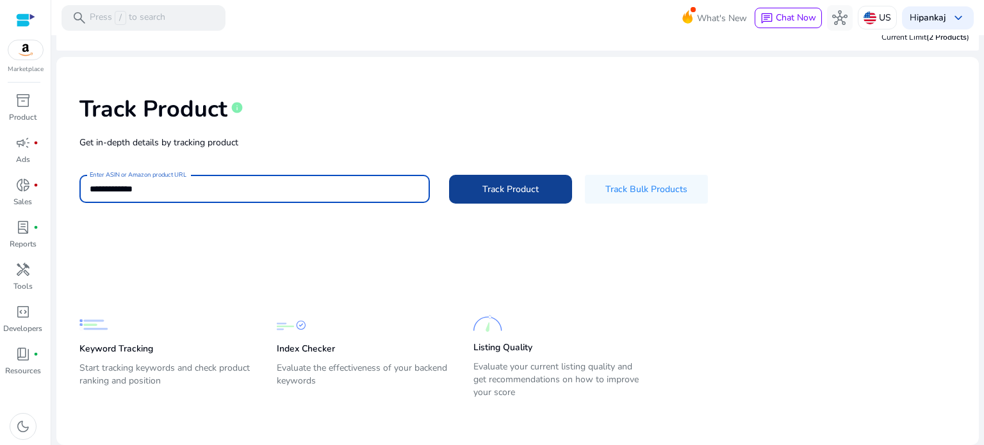
click at [532, 194] on span "Track Product" at bounding box center [510, 189] width 56 height 13
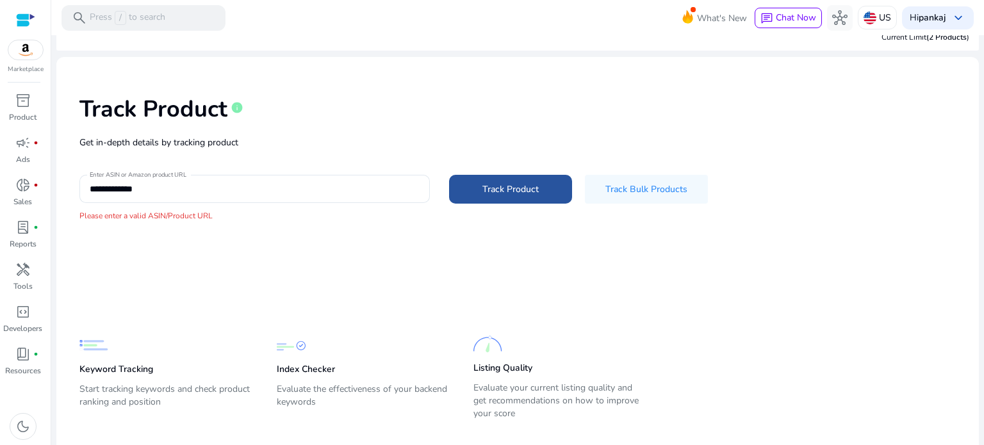
click at [501, 190] on span "Track Product" at bounding box center [510, 189] width 56 height 13
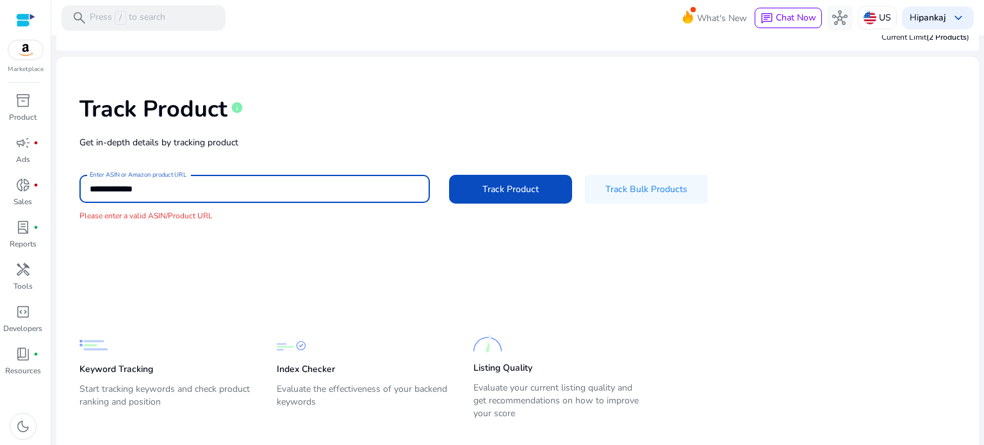
click at [220, 182] on input "**********" at bounding box center [255, 189] width 330 height 14
paste input "**********"
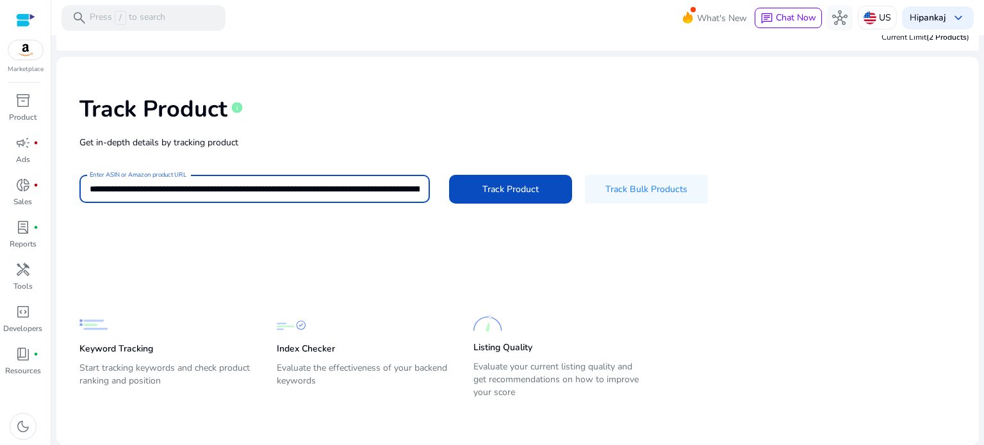
scroll to position [0, 2425]
type input "**********"
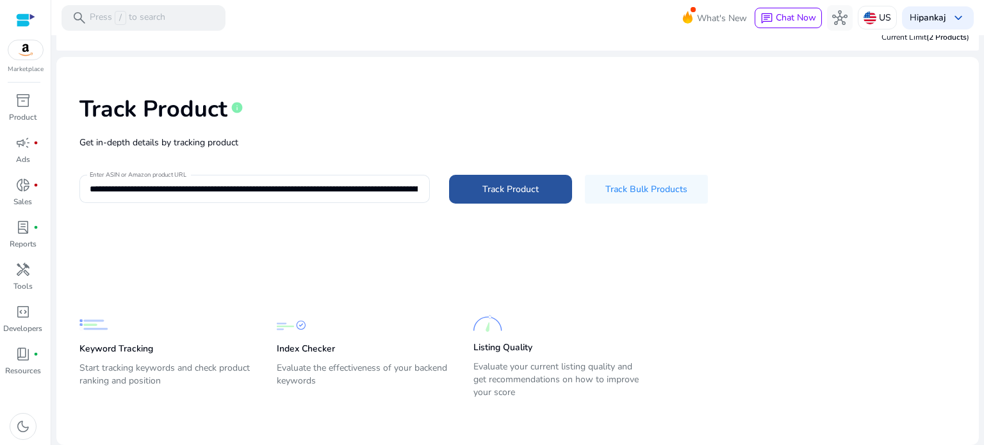
click at [493, 186] on span "Track Product" at bounding box center [510, 189] width 56 height 13
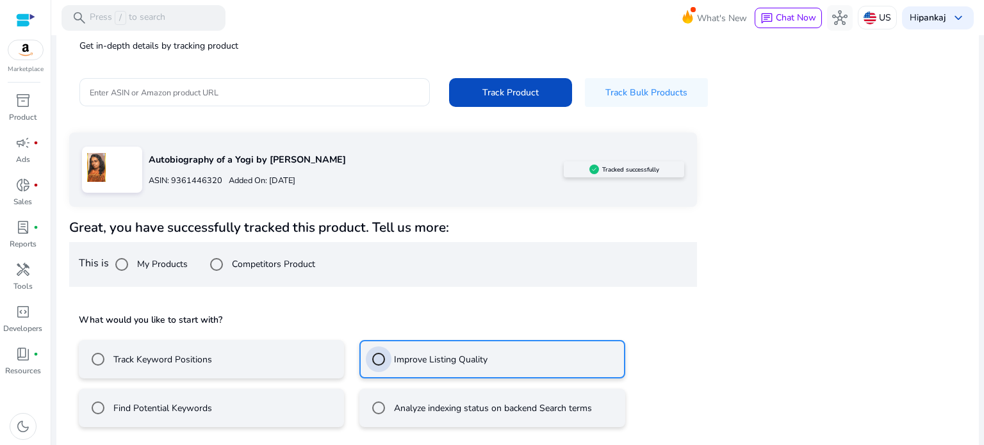
scroll to position [172, 0]
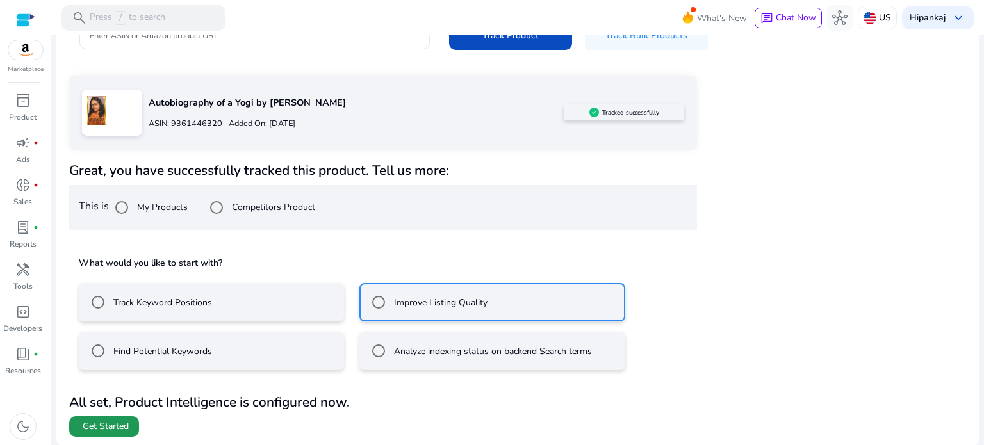
click at [104, 435] on span at bounding box center [104, 426] width 70 height 31
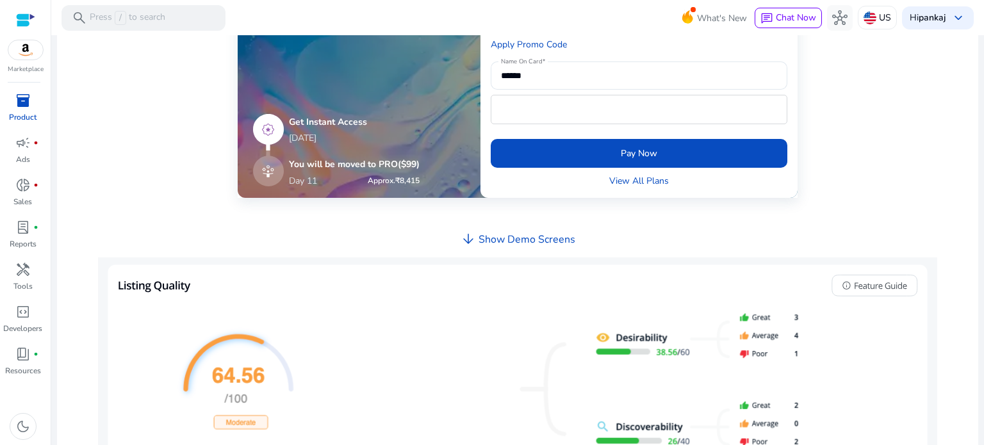
scroll to position [304, 0]
